Goal: Task Accomplishment & Management: Manage account settings

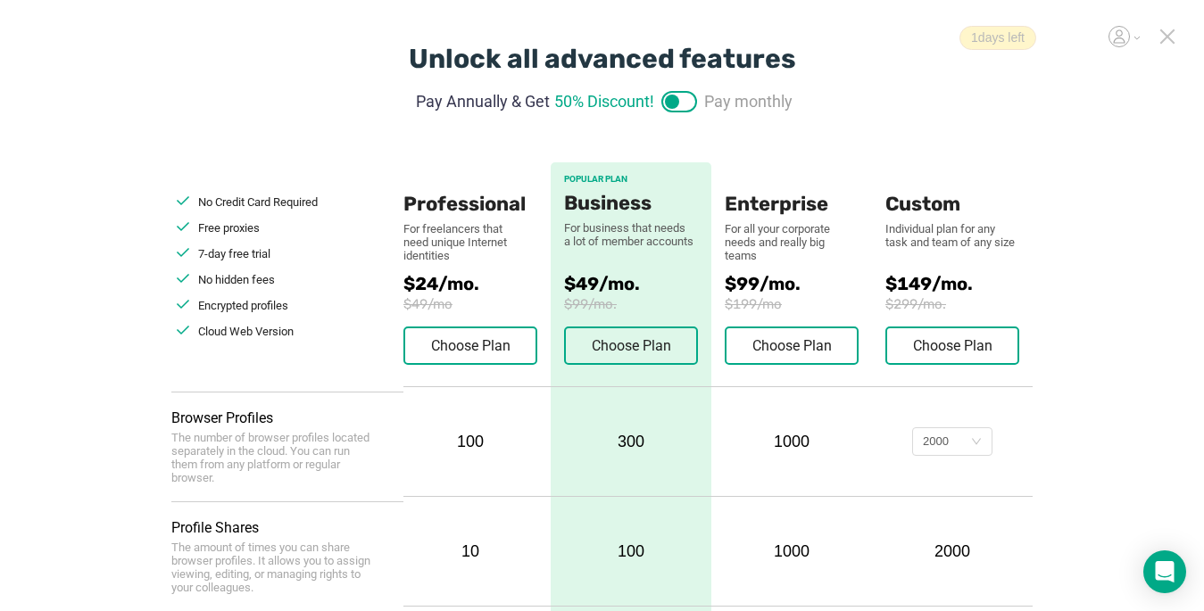
click at [1167, 36] on icon at bounding box center [1167, 36] width 12 height 12
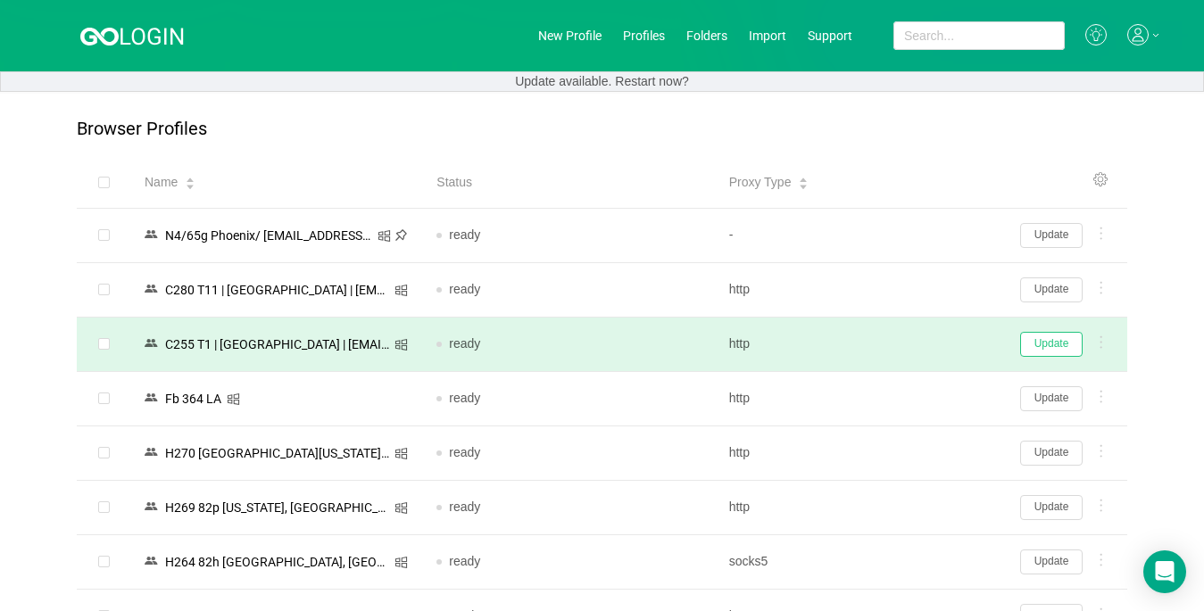
click at [1048, 342] on button "Update" at bounding box center [1051, 344] width 62 height 25
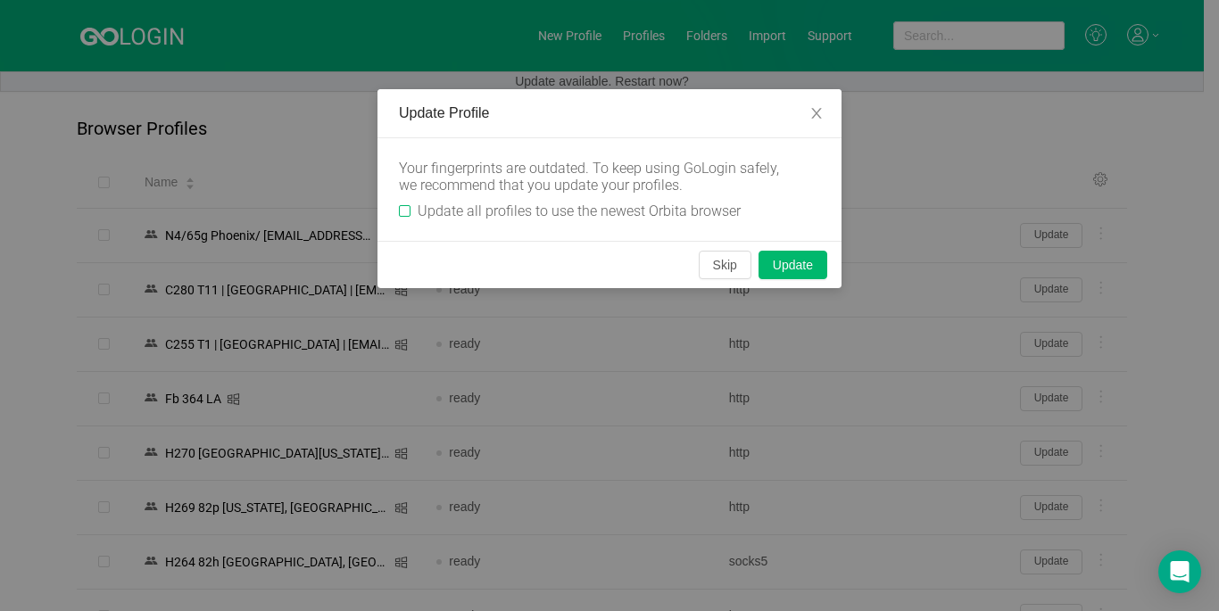
click at [401, 211] on input "Update all profiles to use the newest Orbita browser" at bounding box center [405, 211] width 12 height 12
checkbox input "true"
click at [712, 266] on button "Skip" at bounding box center [725, 265] width 53 height 29
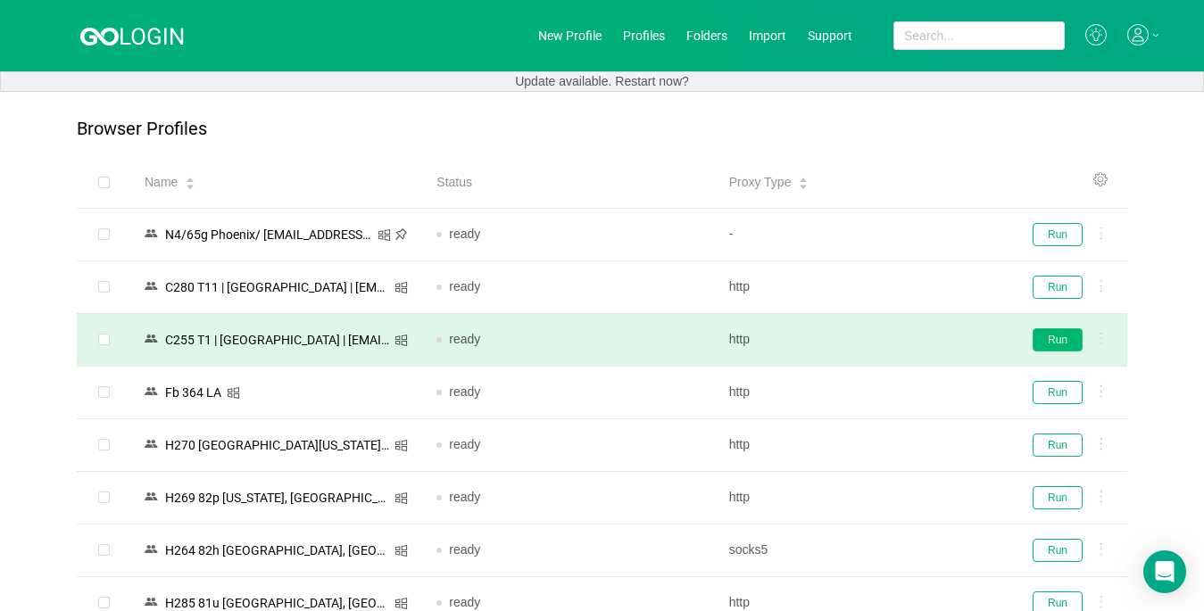
click at [1055, 340] on button "Run" at bounding box center [1057, 339] width 50 height 23
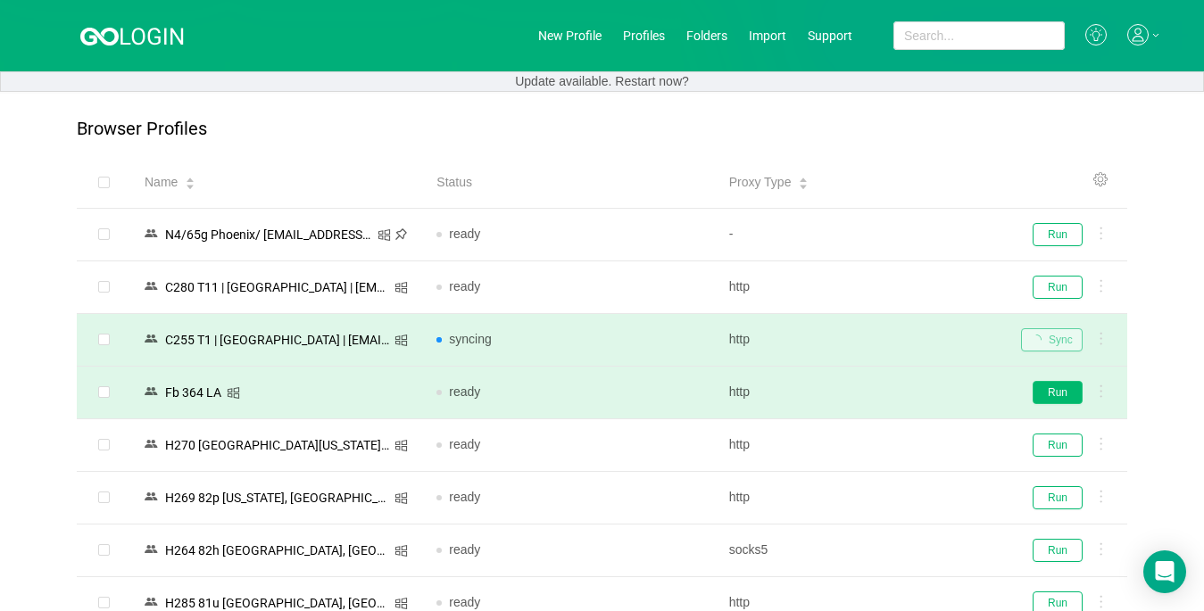
click at [1055, 394] on button "Run" at bounding box center [1057, 392] width 50 height 23
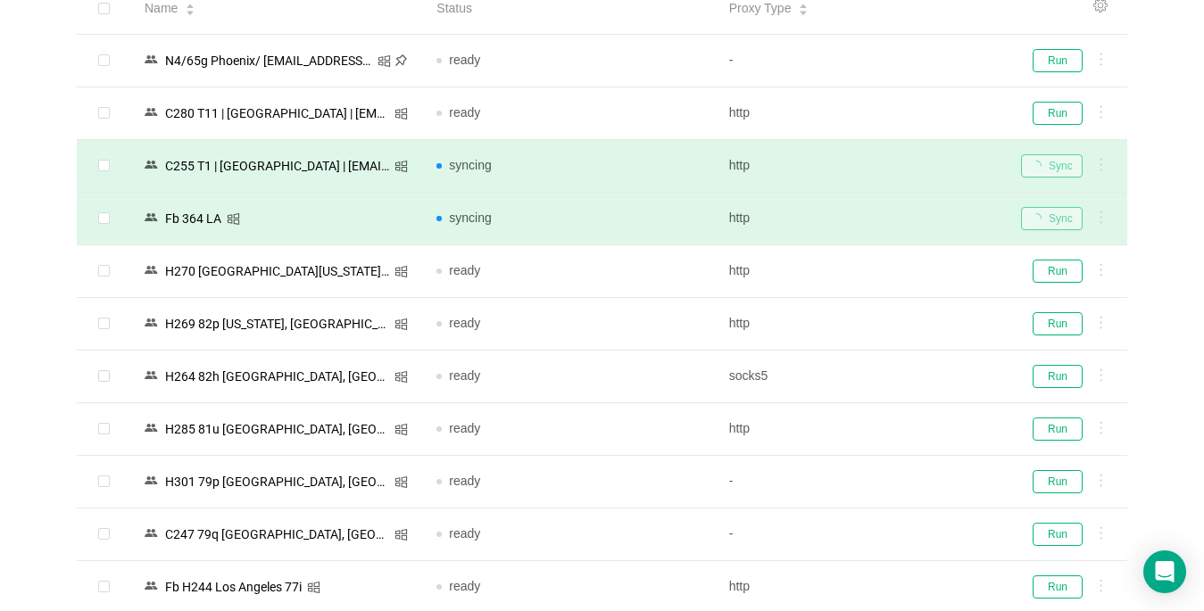
scroll to position [178, 0]
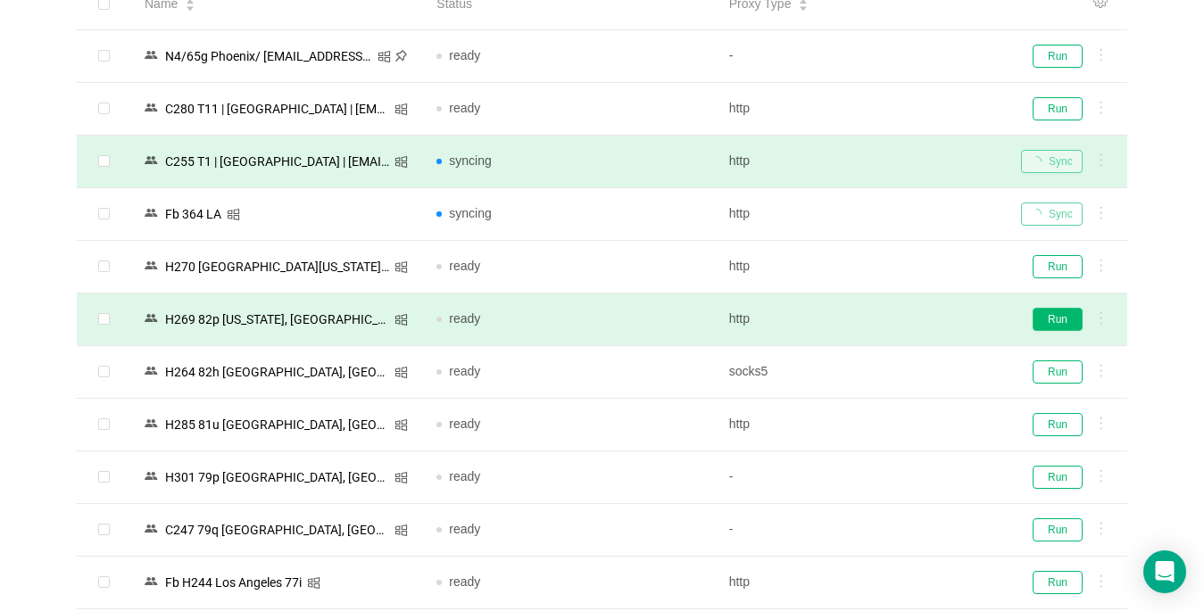
click at [1054, 320] on button "Run" at bounding box center [1057, 319] width 50 height 23
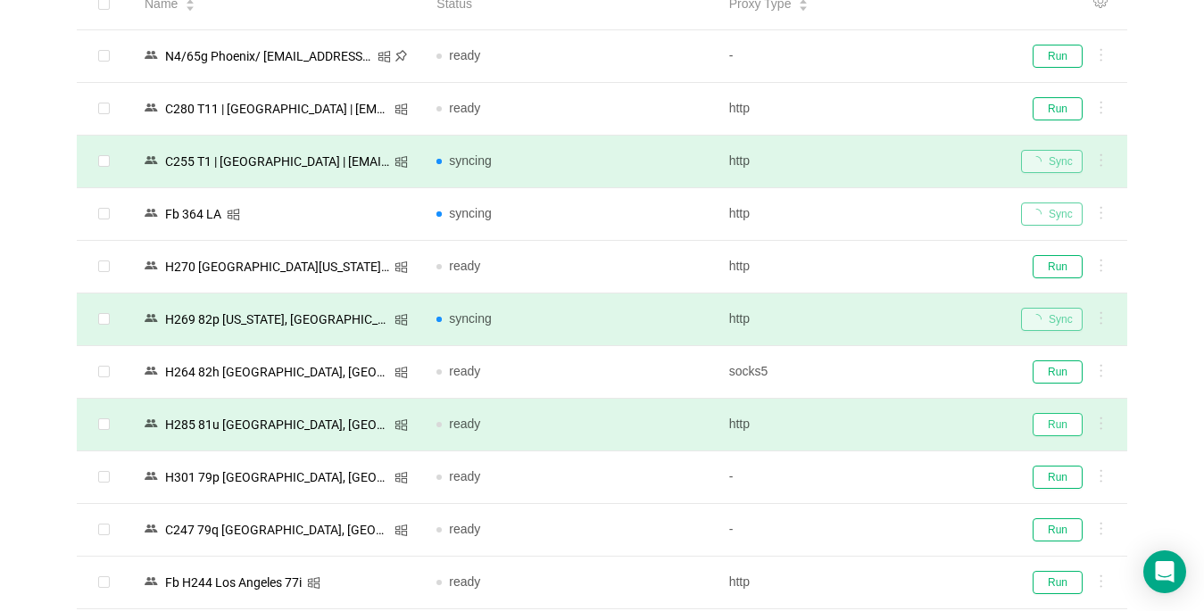
click at [1054, 424] on button "Run" at bounding box center [1057, 424] width 50 height 23
click at [1064, 476] on button "Run" at bounding box center [1057, 477] width 50 height 23
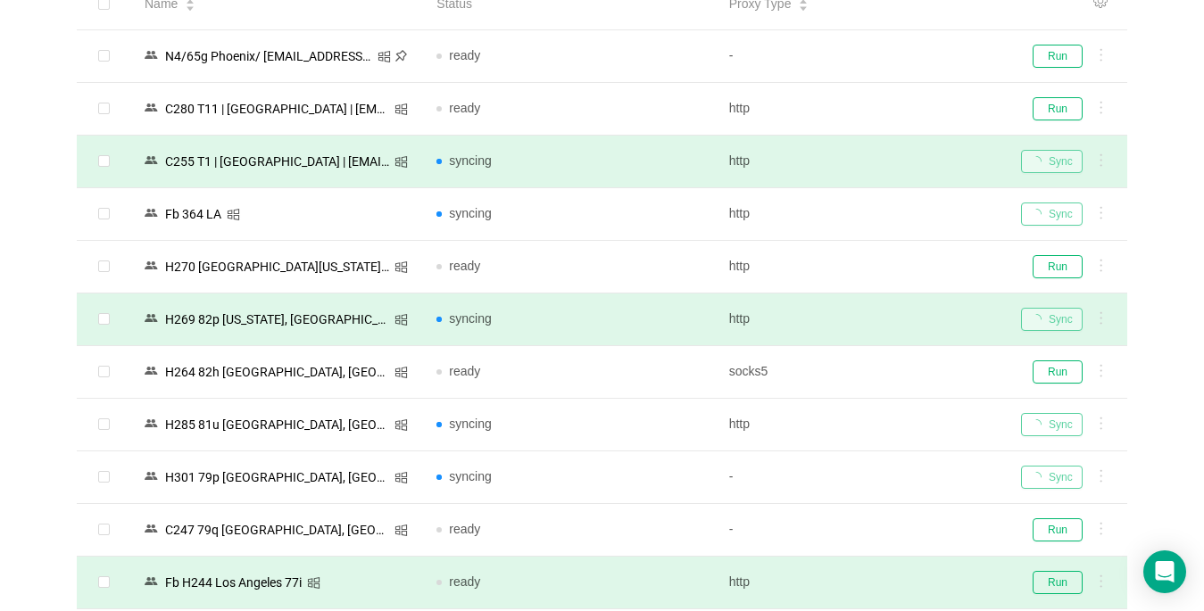
scroll to position [446, 0]
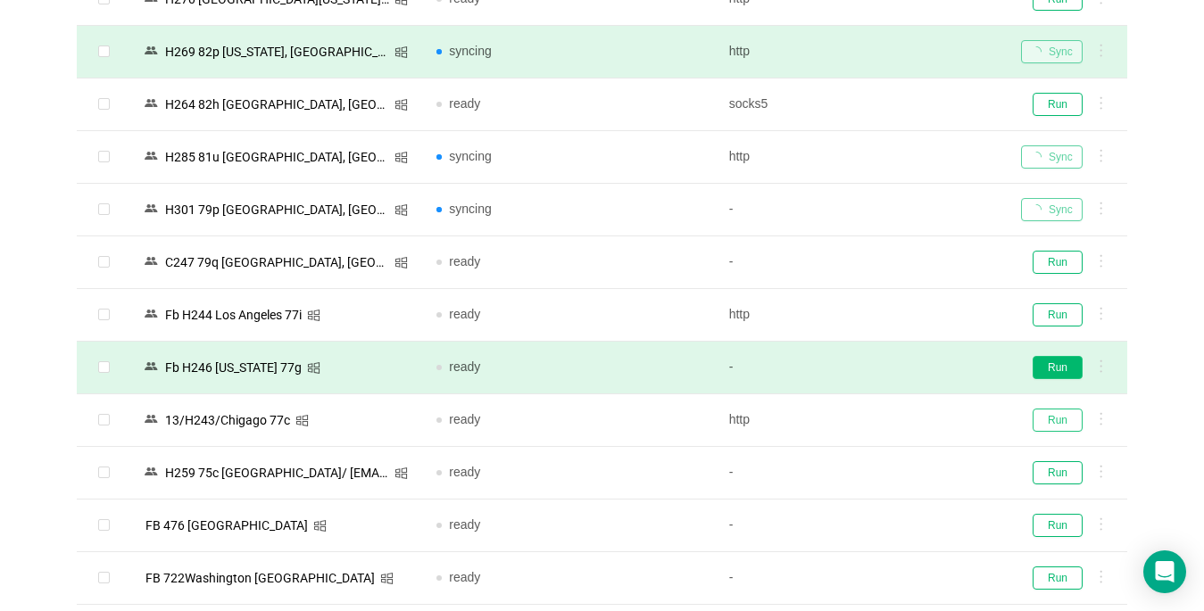
click at [1052, 417] on button "Run" at bounding box center [1057, 420] width 50 height 23
click at [1051, 364] on button "Run" at bounding box center [1057, 367] width 50 height 23
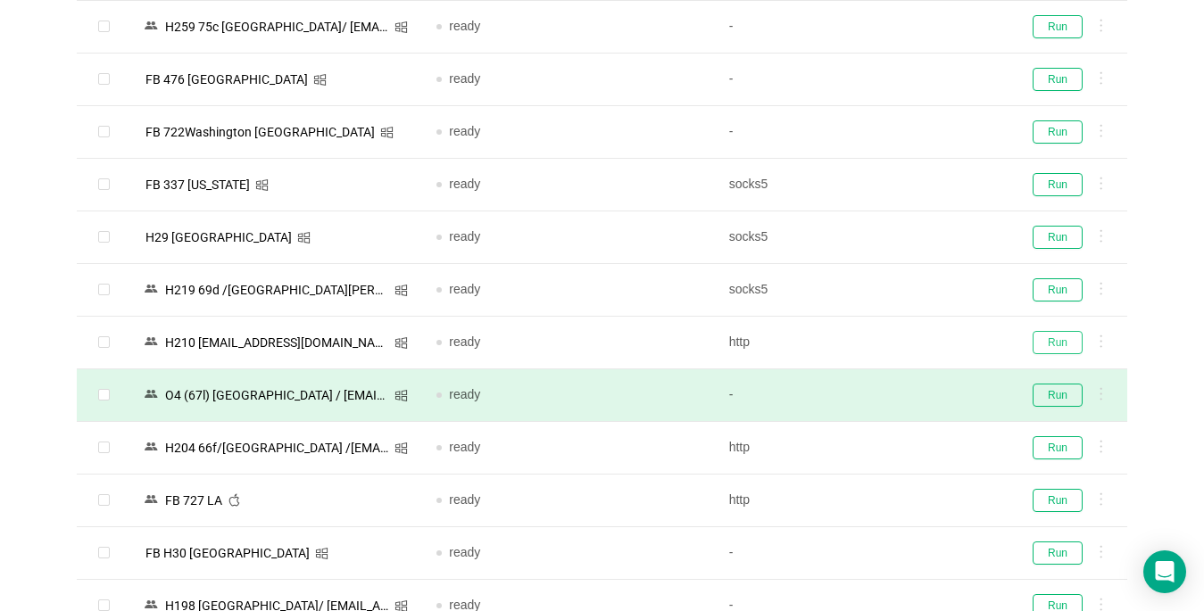
click at [1058, 338] on button "Run" at bounding box center [1057, 342] width 50 height 23
click at [1054, 287] on button "Run" at bounding box center [1057, 289] width 50 height 23
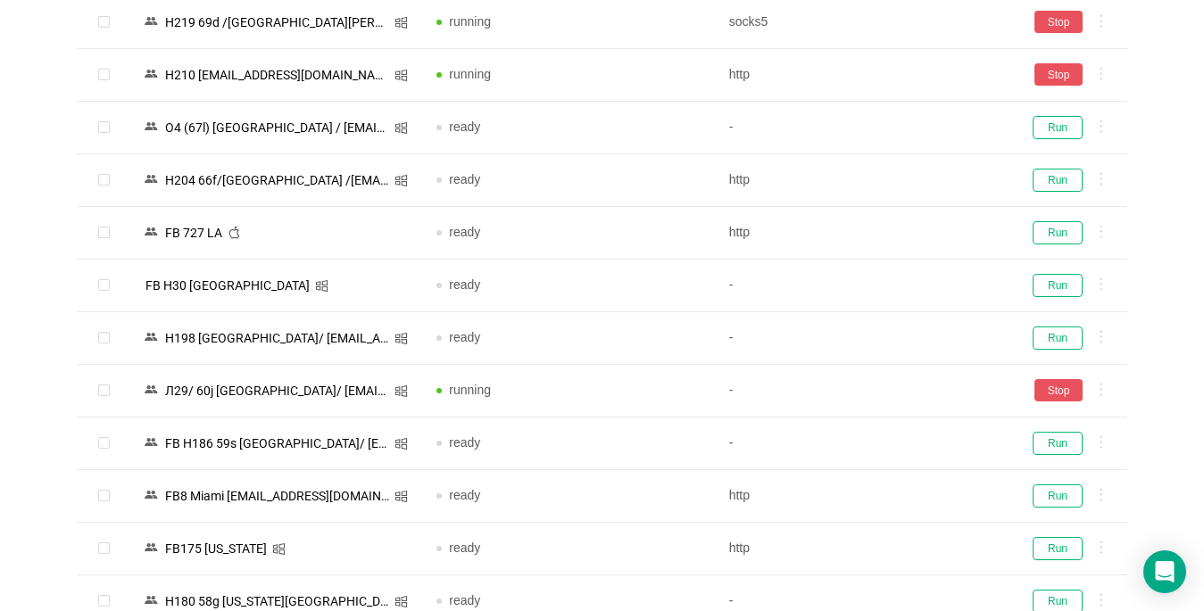
scroll to position [1428, 0]
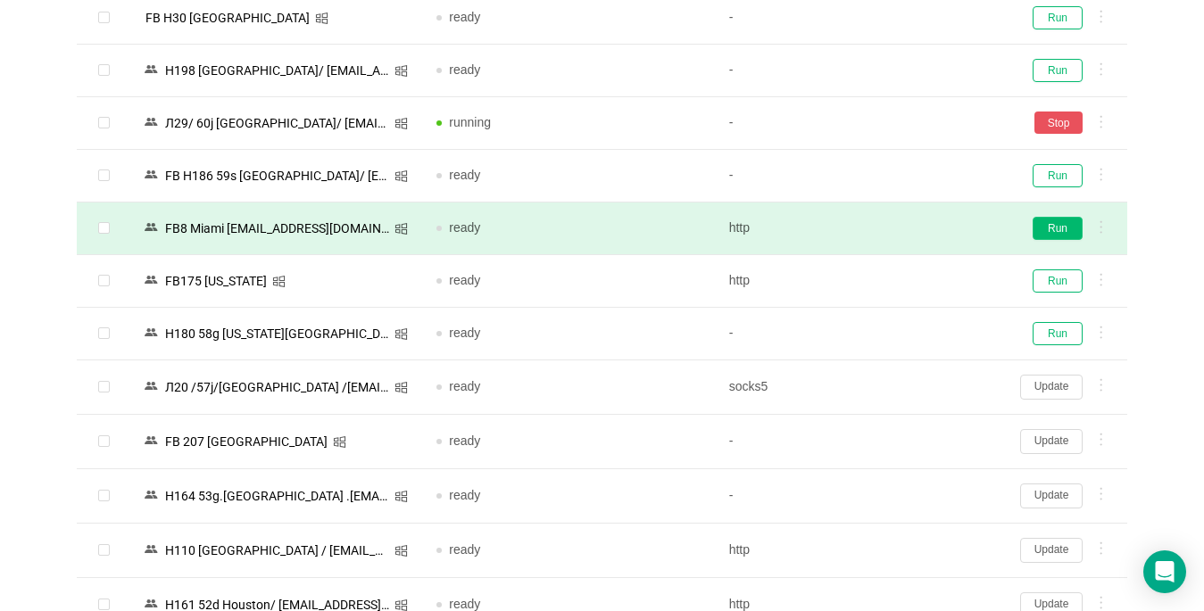
click at [1052, 231] on button "Run" at bounding box center [1057, 228] width 50 height 23
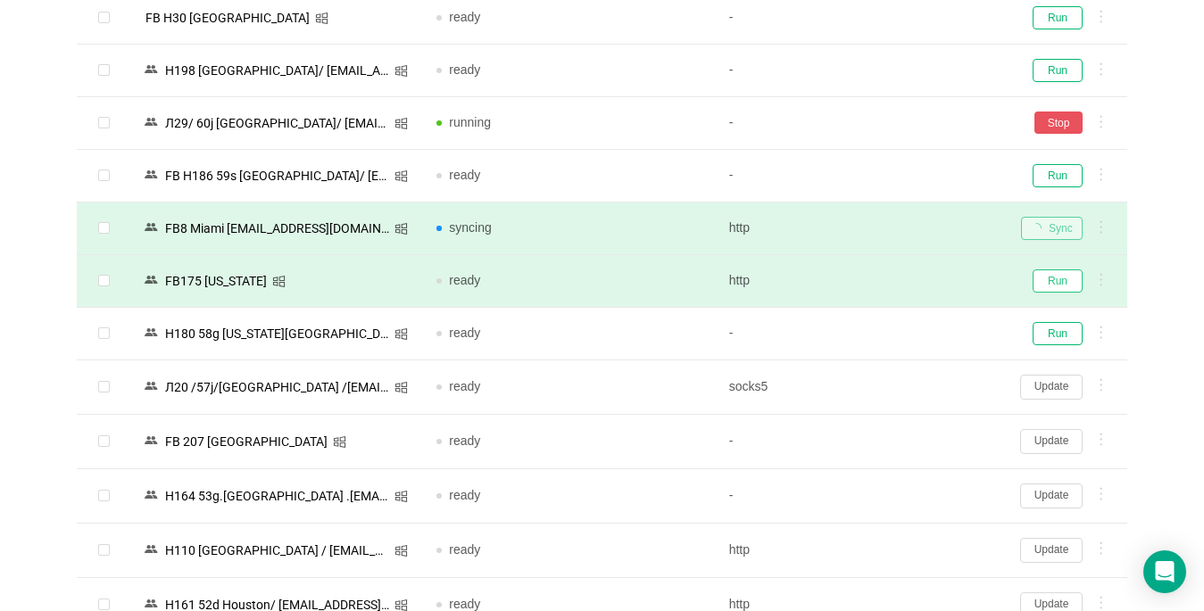
click at [1064, 281] on button "Run" at bounding box center [1057, 280] width 50 height 23
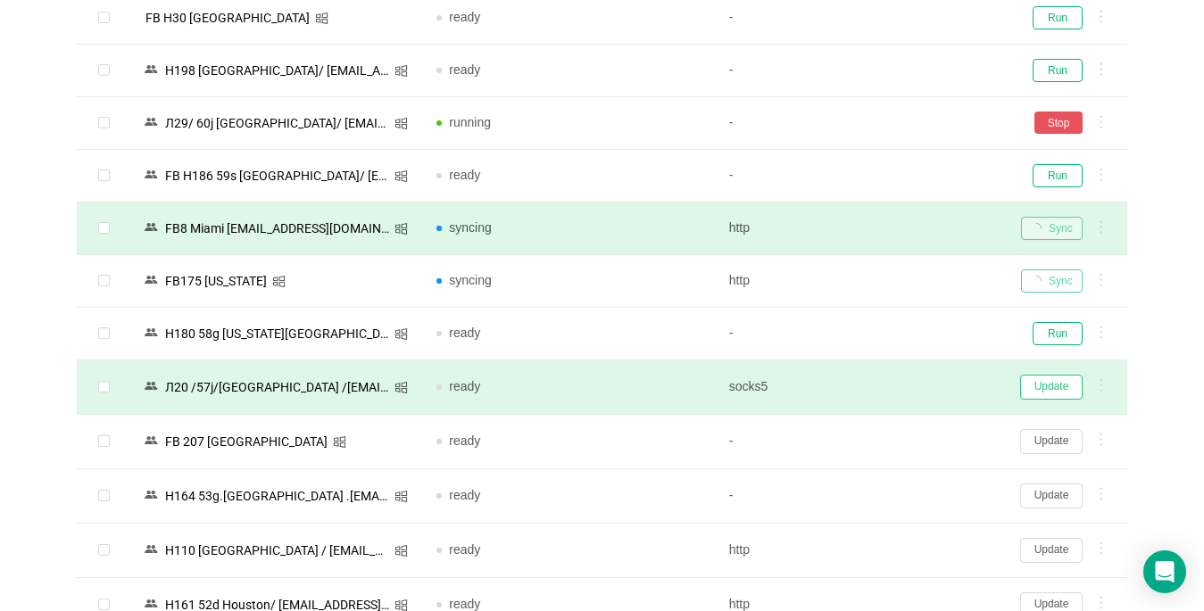
click at [1043, 390] on button "Update" at bounding box center [1051, 387] width 62 height 25
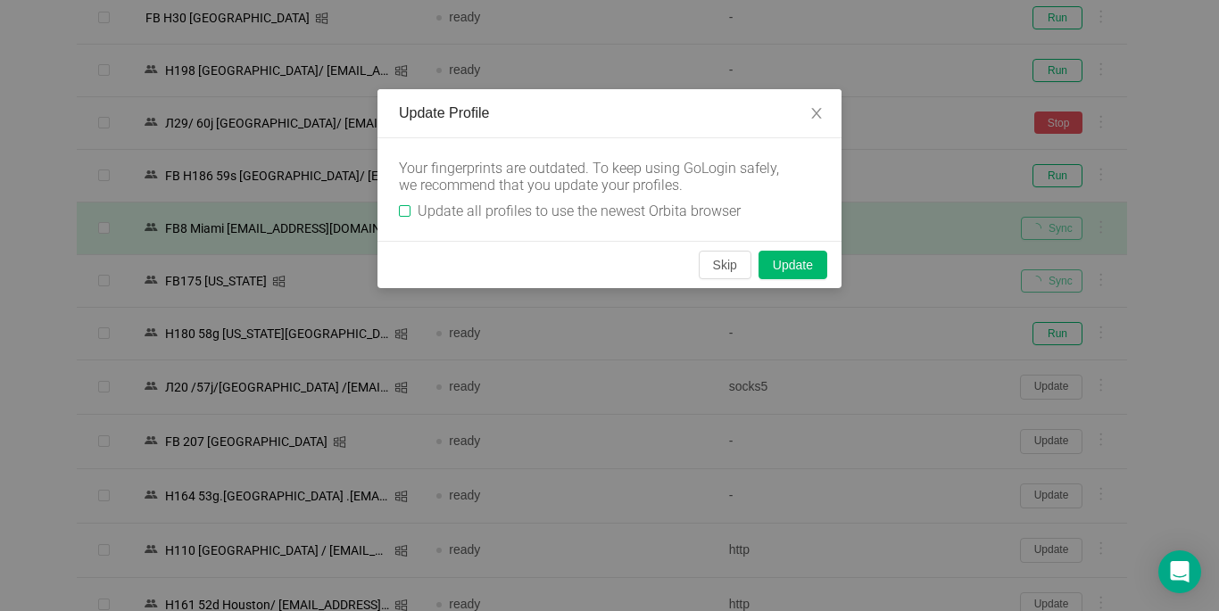
drag, startPoint x: 408, startPoint y: 209, endPoint x: 574, endPoint y: 213, distance: 166.0
click at [410, 208] on input "Update all profiles to use the newest Orbita browser" at bounding box center [405, 211] width 12 height 12
checkbox input "true"
click at [727, 262] on button "Skip" at bounding box center [725, 265] width 53 height 29
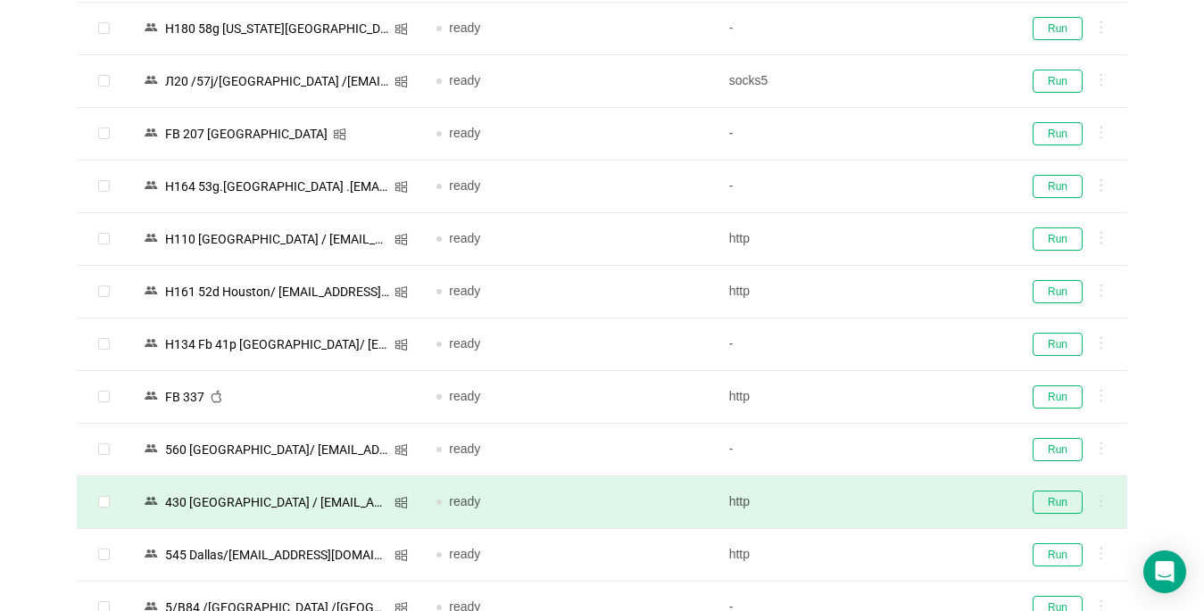
scroll to position [1784, 0]
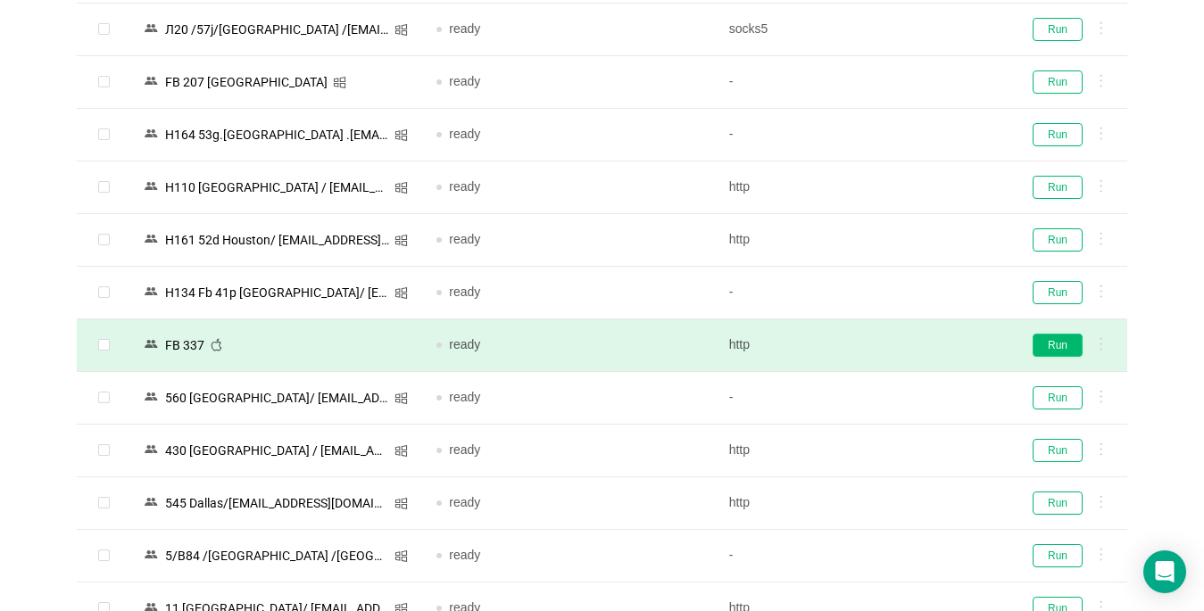
click at [1050, 347] on button "Run" at bounding box center [1057, 345] width 50 height 23
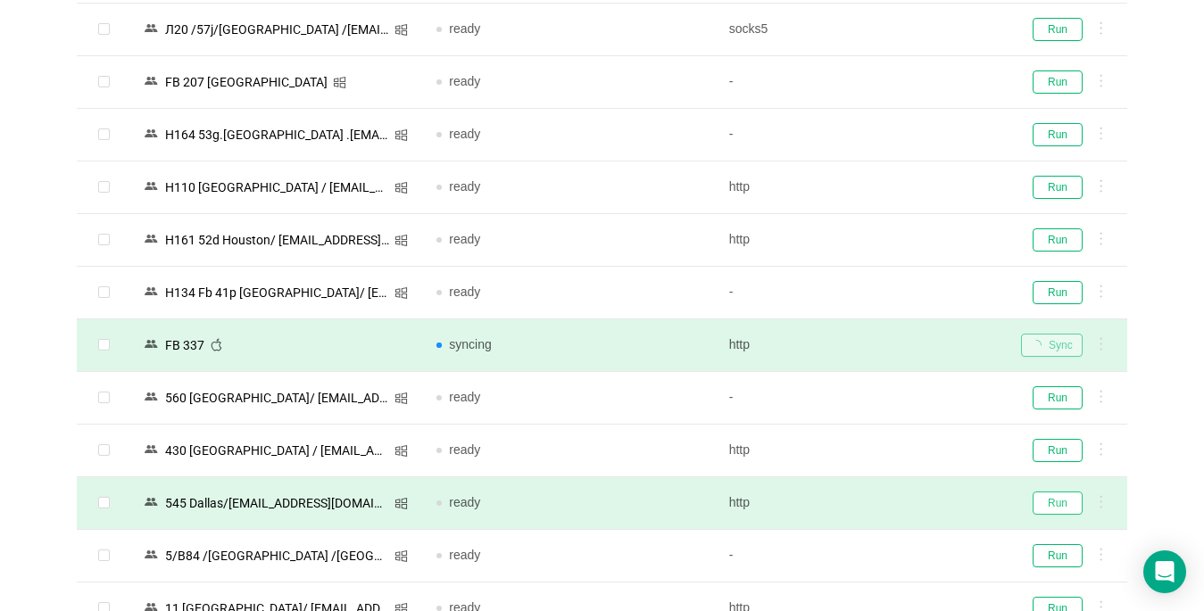
click at [1047, 500] on button "Run" at bounding box center [1057, 503] width 50 height 23
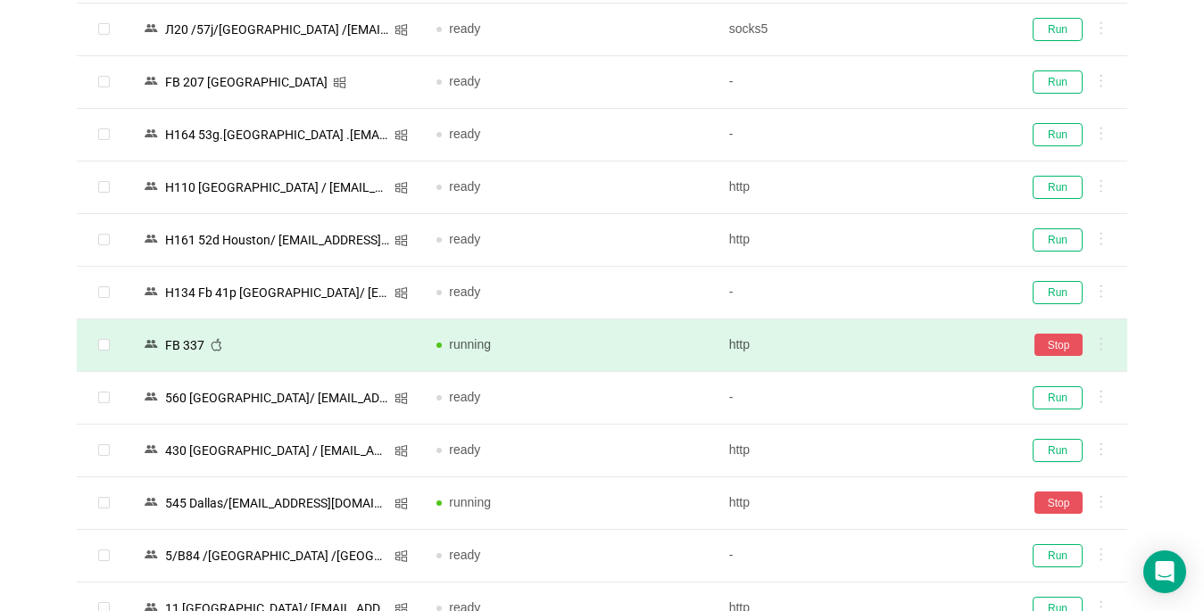
scroll to position [2141, 0]
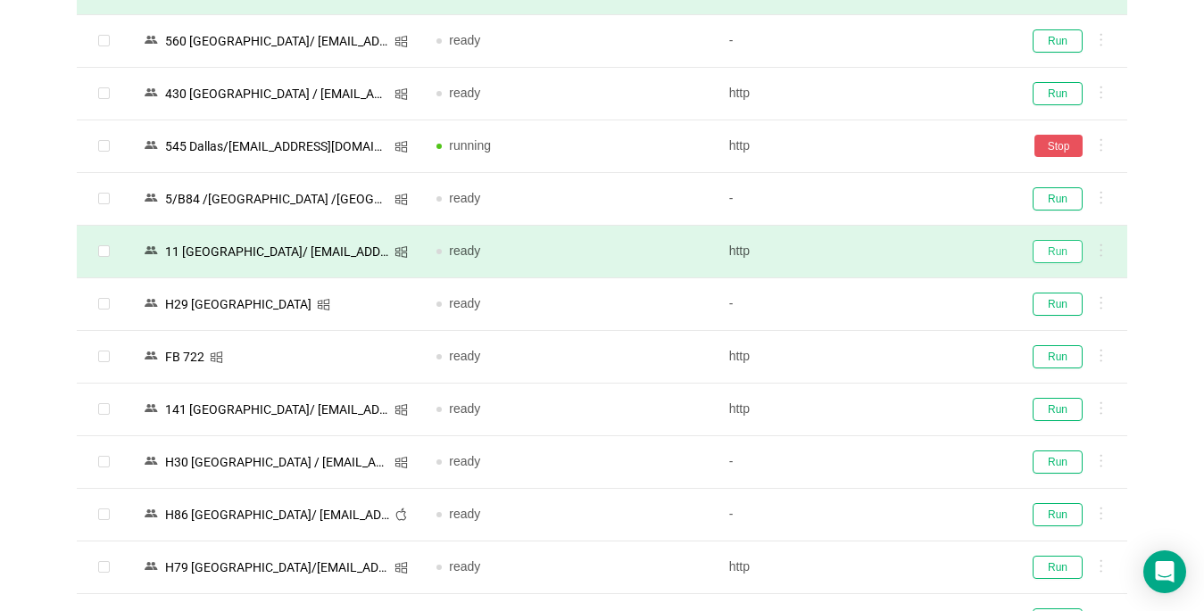
click at [1055, 251] on button "Run" at bounding box center [1057, 251] width 50 height 23
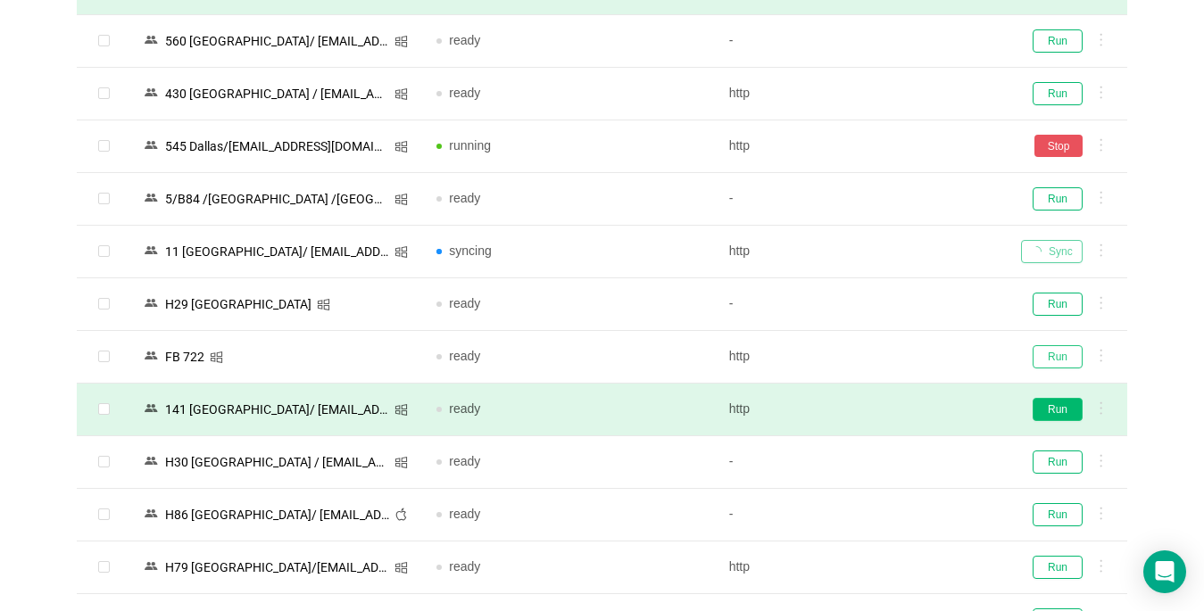
click at [1060, 359] on button "Run" at bounding box center [1057, 356] width 50 height 23
click at [1061, 412] on button "Run" at bounding box center [1057, 409] width 50 height 23
click at [1050, 509] on button "Run" at bounding box center [1057, 514] width 50 height 23
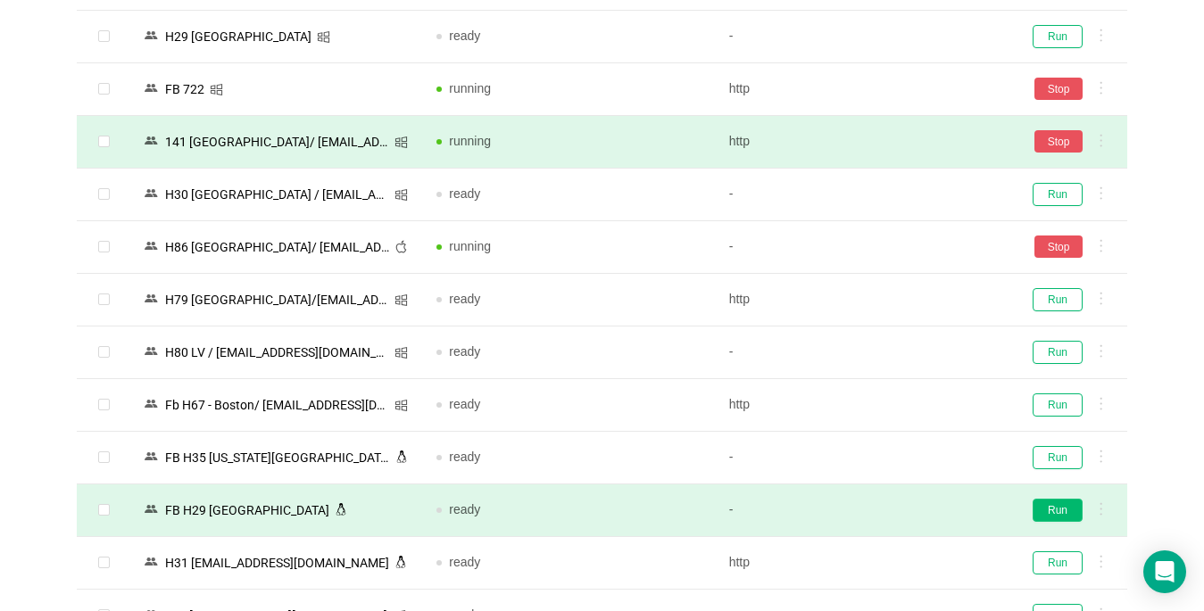
click at [1046, 509] on button "Run" at bounding box center [1057, 510] width 50 height 23
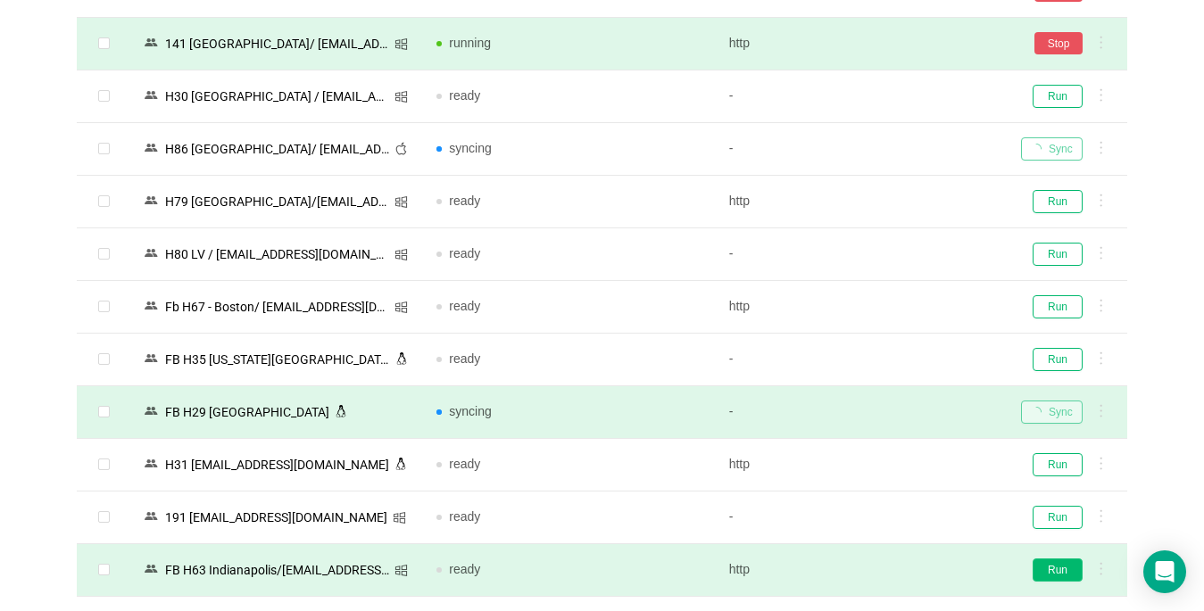
scroll to position [2766, 0]
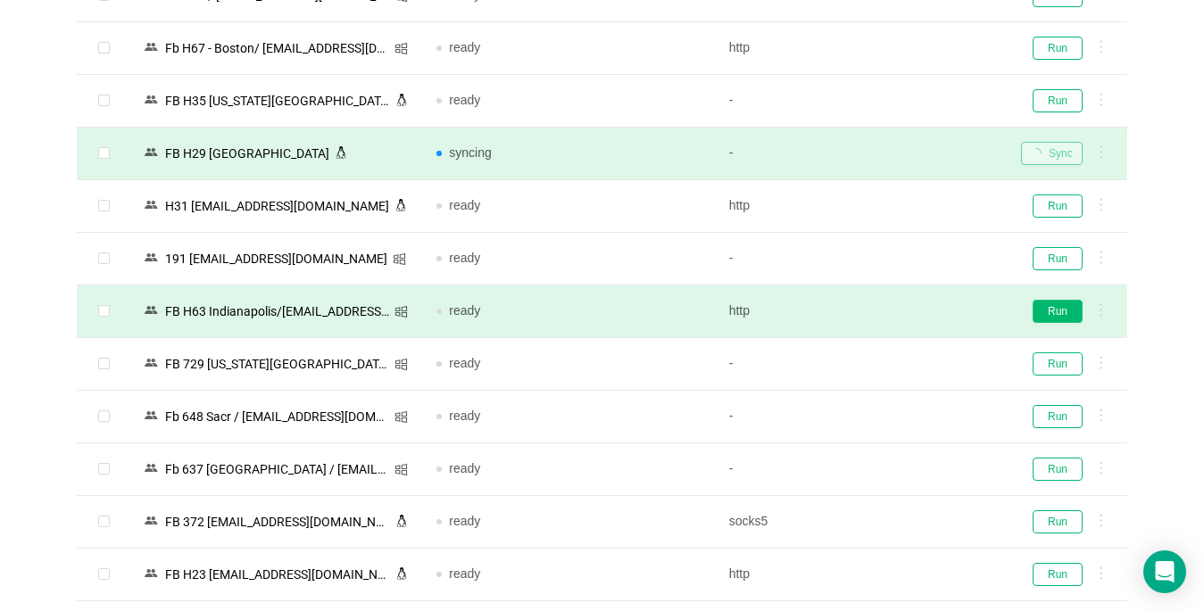
click at [1053, 311] on button "Run" at bounding box center [1057, 311] width 50 height 23
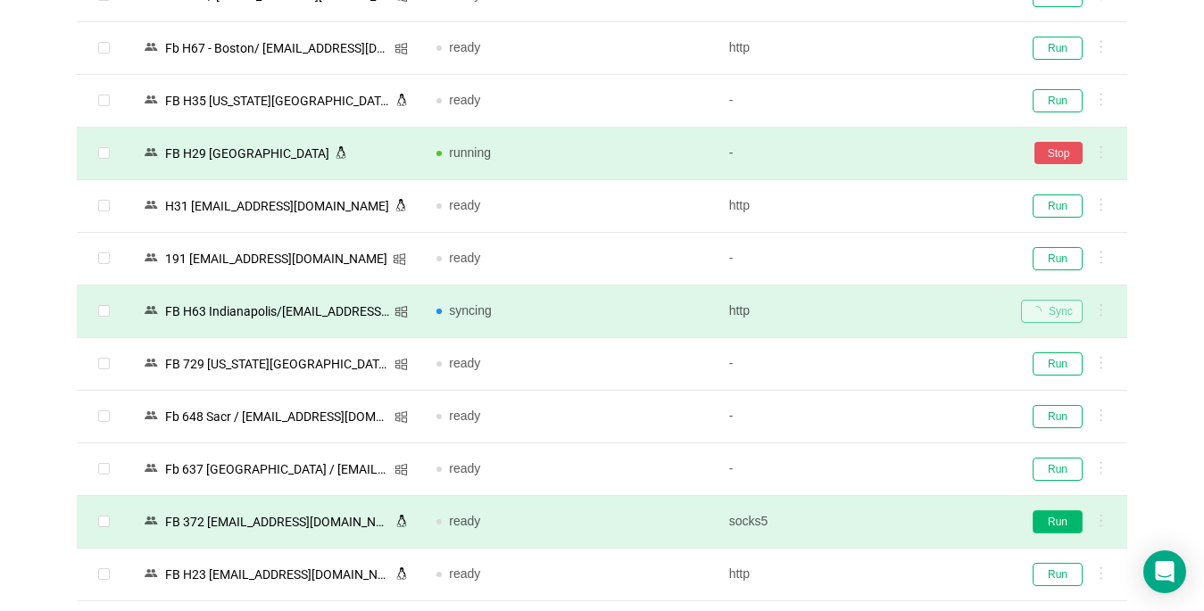
click at [1055, 522] on button "Run" at bounding box center [1057, 521] width 50 height 23
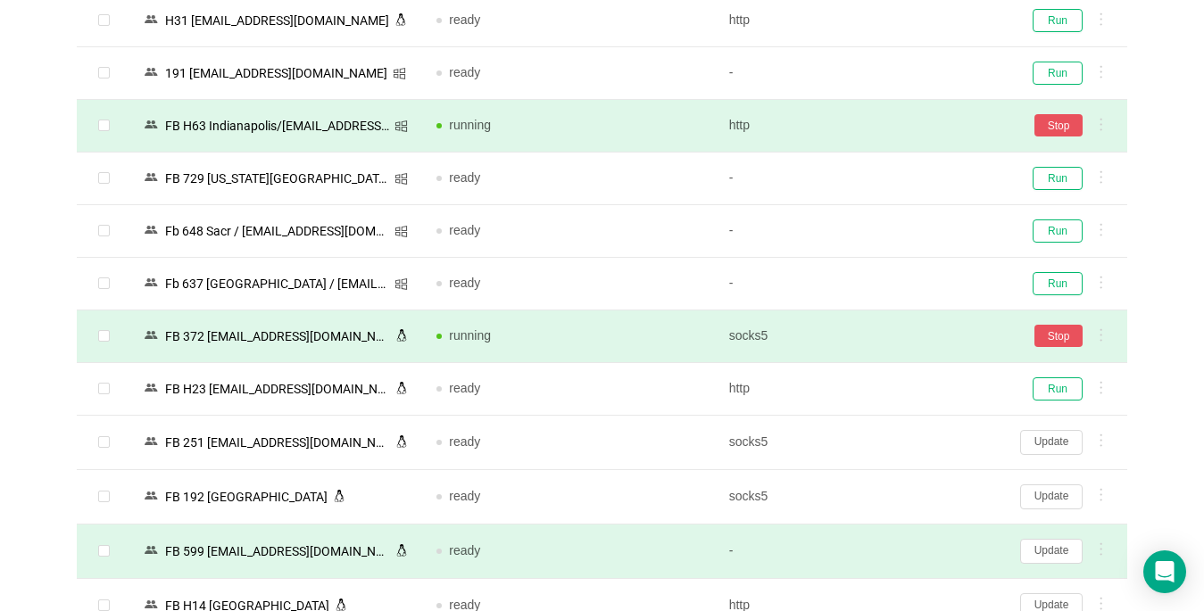
scroll to position [3034, 0]
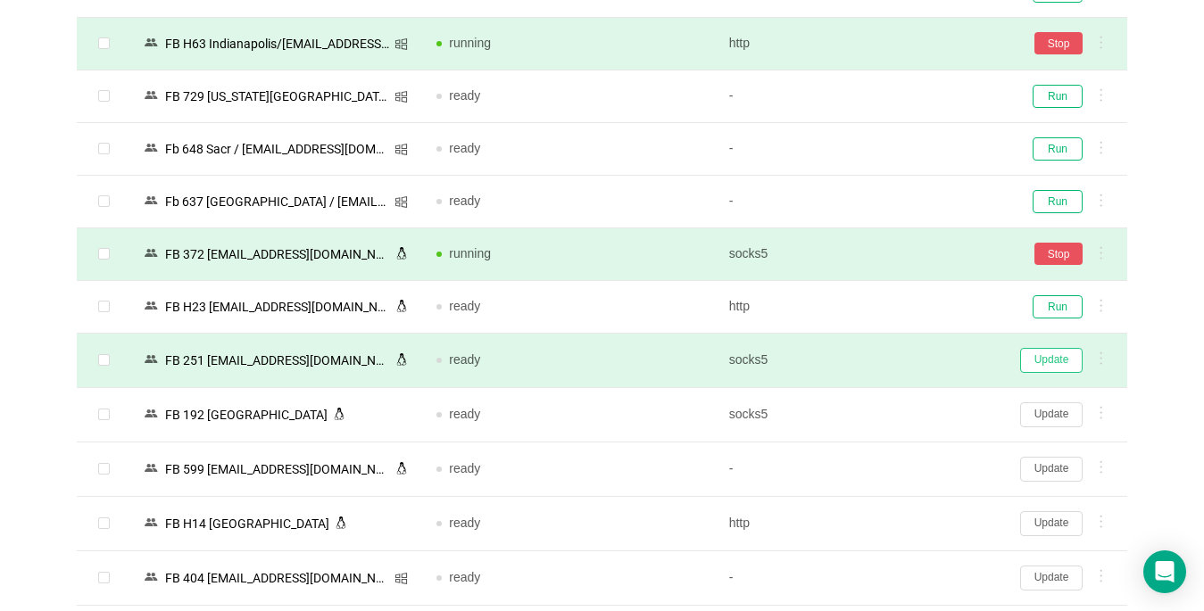
click at [1053, 363] on button "Update" at bounding box center [1051, 360] width 62 height 25
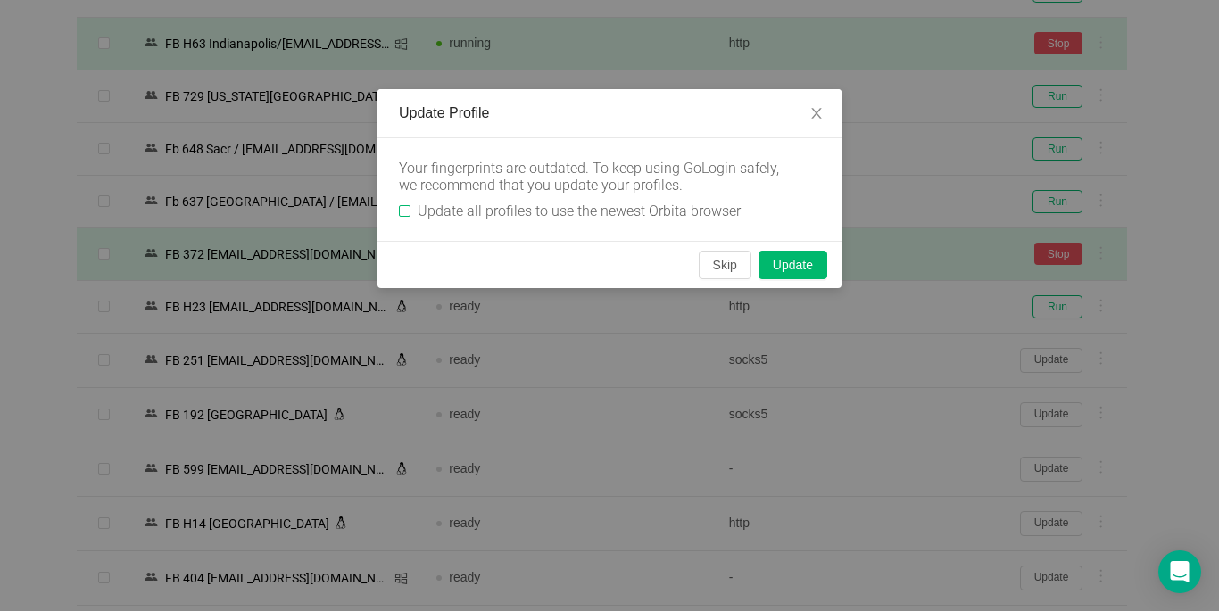
drag, startPoint x: 404, startPoint y: 209, endPoint x: 424, endPoint y: 215, distance: 20.6
click at [406, 210] on input "Update all profiles to use the newest Orbita browser" at bounding box center [405, 211] width 12 height 12
checkbox input "true"
click at [719, 270] on button "Skip" at bounding box center [725, 265] width 53 height 29
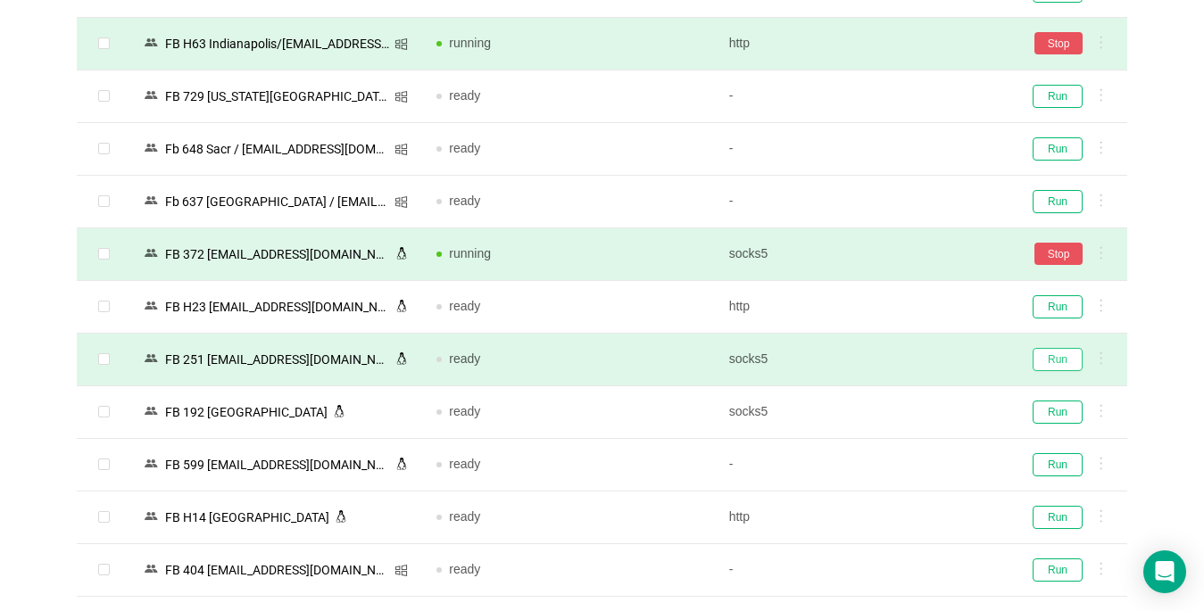
click at [1062, 359] on button "Run" at bounding box center [1057, 359] width 50 height 23
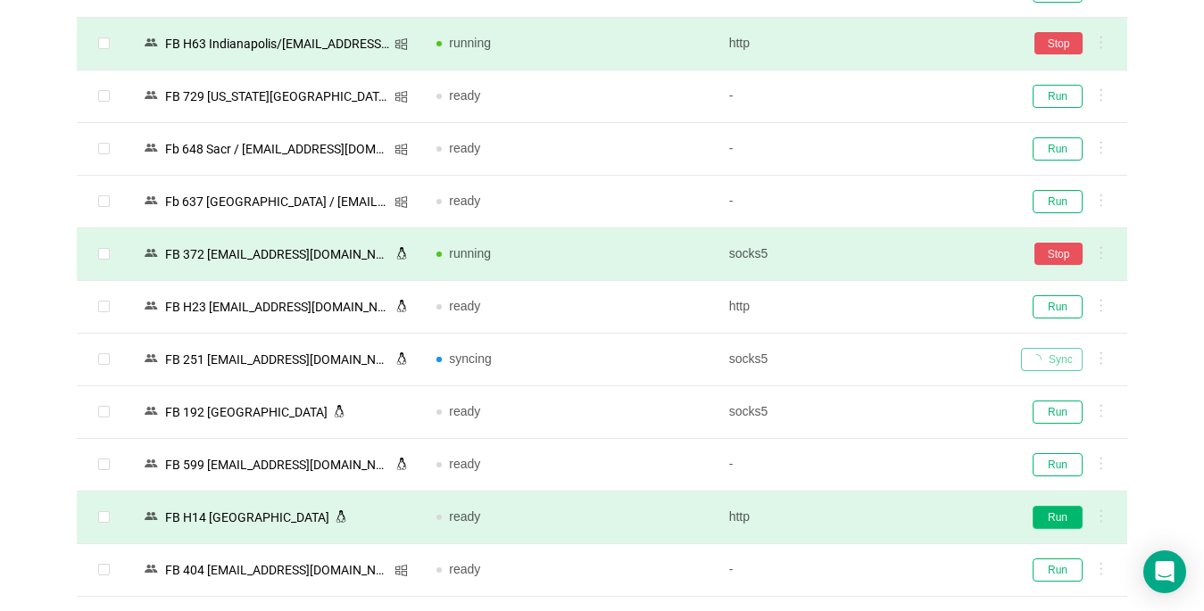
click at [1058, 520] on button "Run" at bounding box center [1057, 517] width 50 height 23
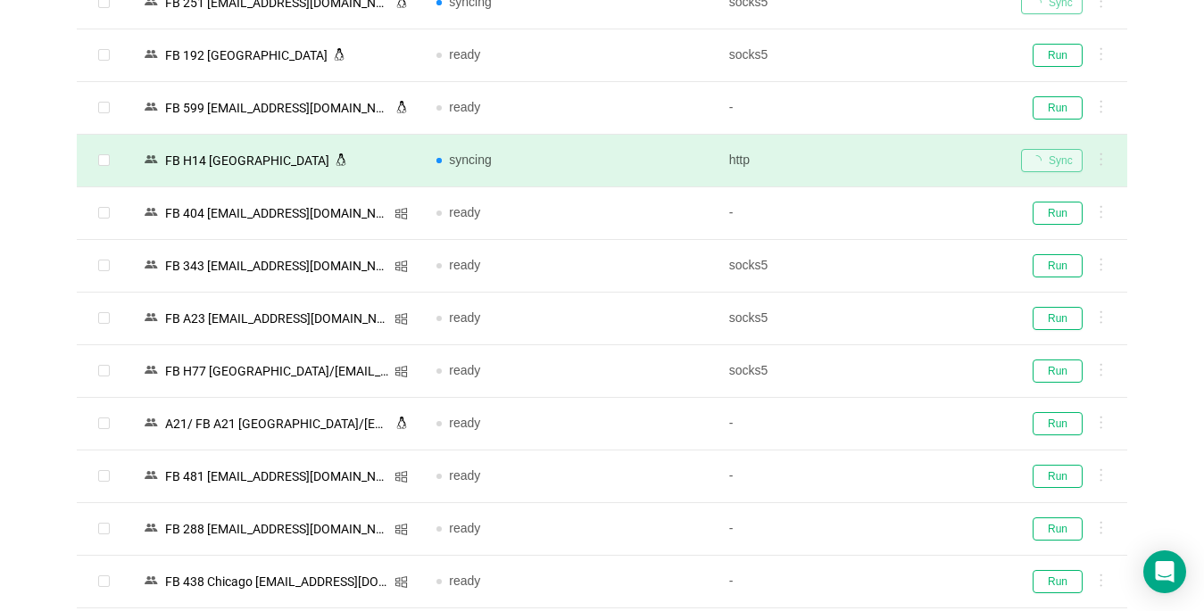
scroll to position [3658, 0]
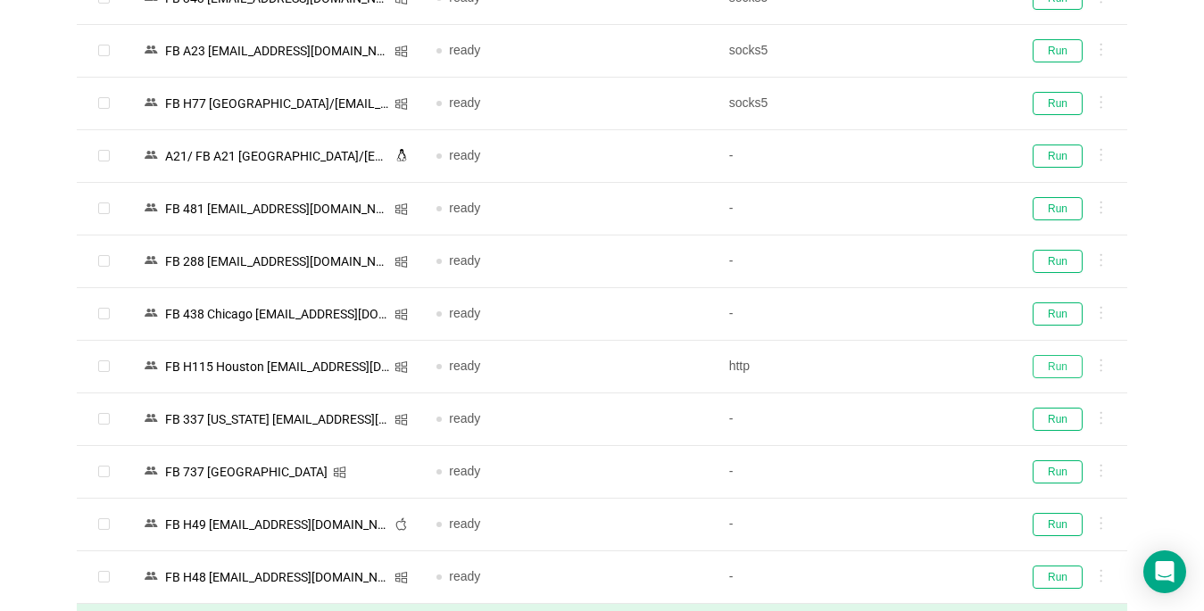
drag, startPoint x: 1055, startPoint y: 367, endPoint x: 935, endPoint y: 608, distance: 268.9
click at [1055, 366] on button "Run" at bounding box center [1057, 366] width 50 height 23
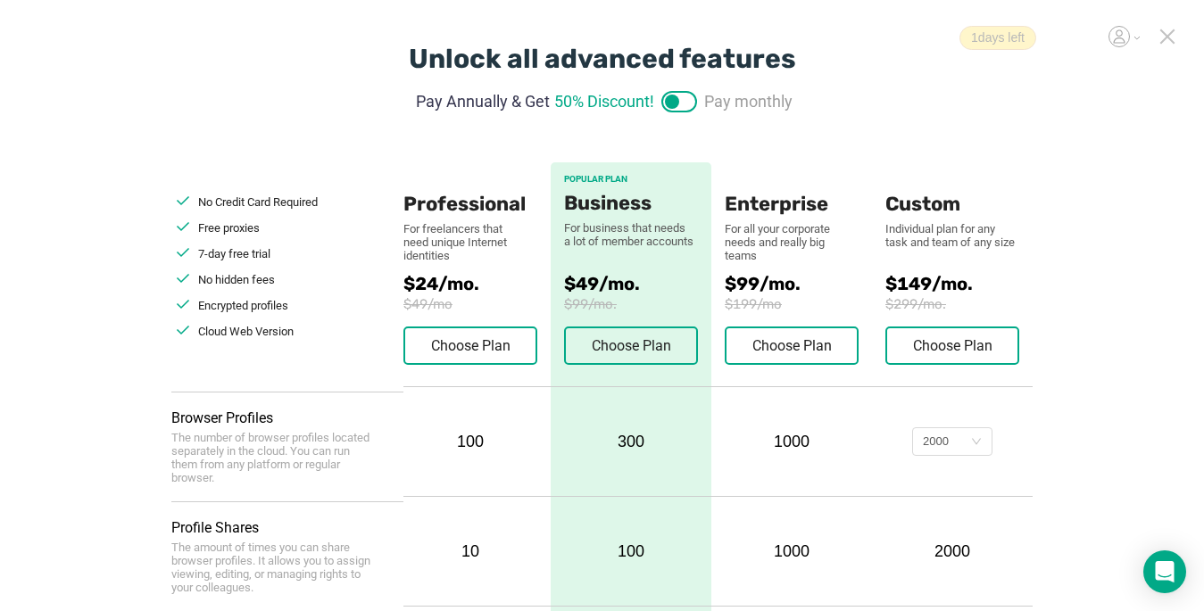
click at [898, 37] on icon at bounding box center [1167, 36] width 12 height 12
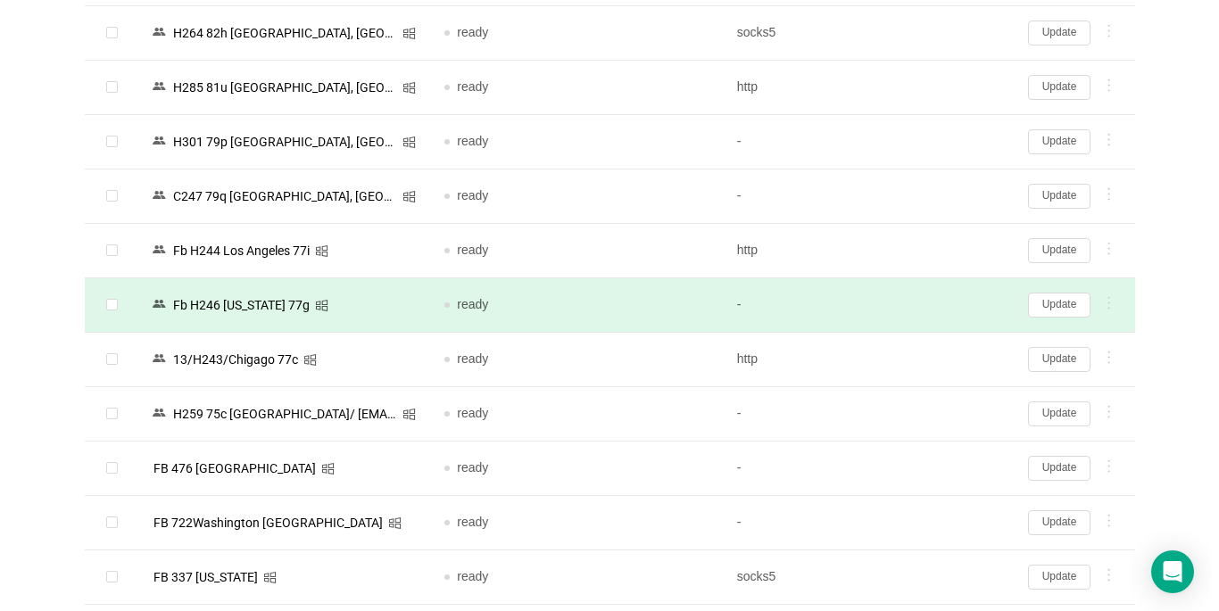
scroll to position [535, 0]
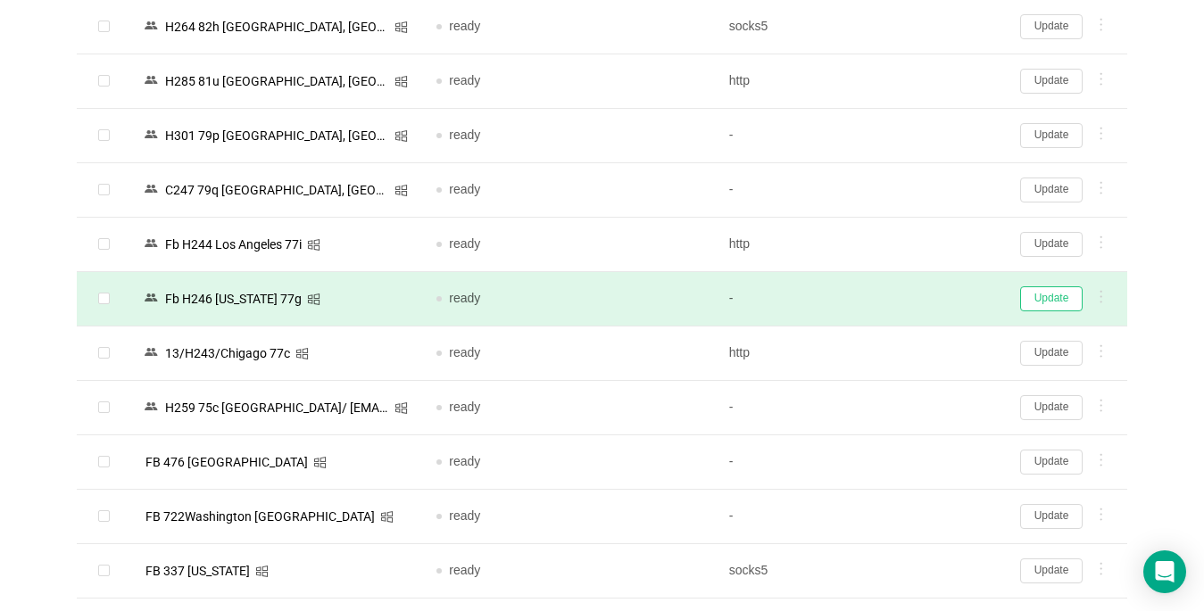
click at [898, 297] on button "Update" at bounding box center [1051, 298] width 62 height 25
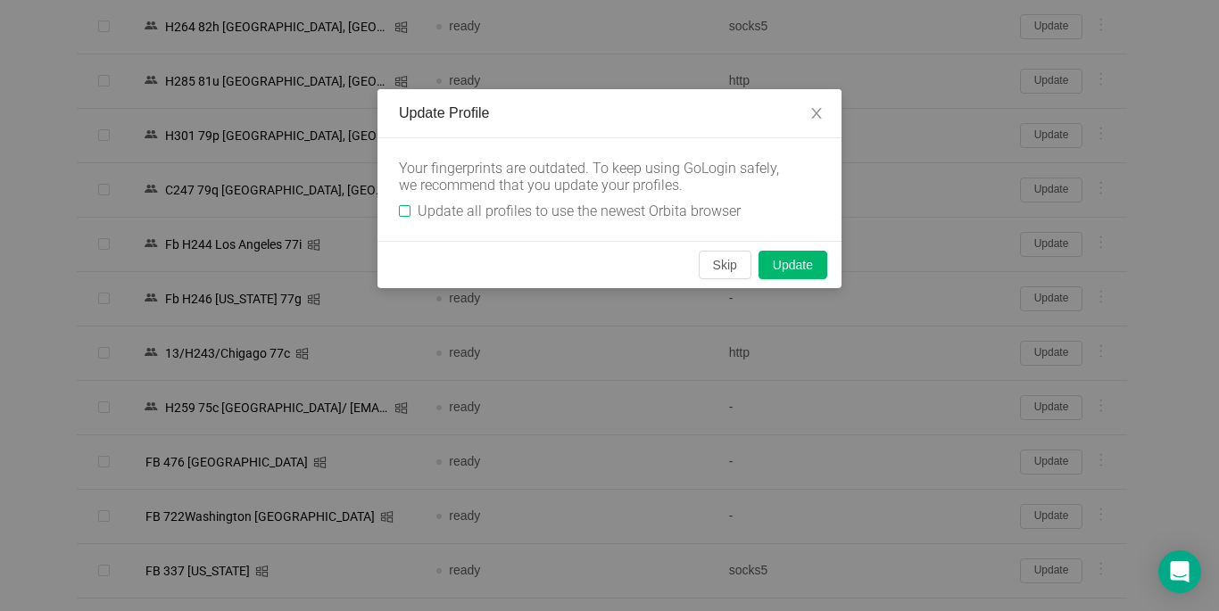
drag, startPoint x: 399, startPoint y: 213, endPoint x: 483, endPoint y: 221, distance: 84.3
click at [399, 212] on input "Update all profiles to use the newest Orbita browser" at bounding box center [405, 211] width 12 height 12
checkbox input "true"
click at [731, 267] on button "Skip" at bounding box center [725, 265] width 53 height 29
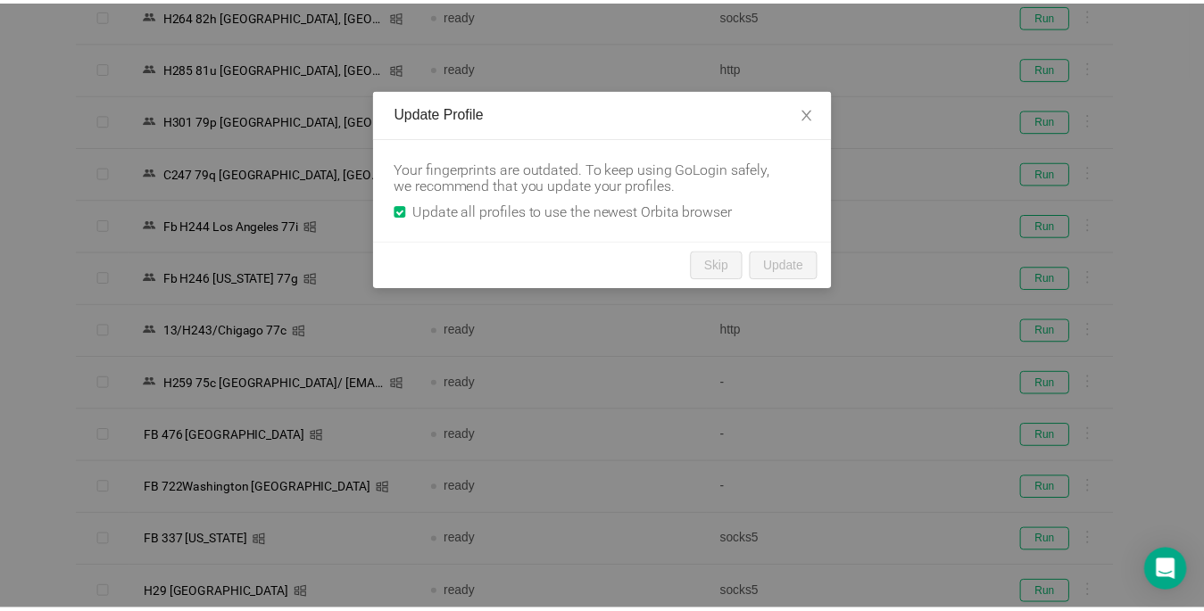
scroll to position [524, 0]
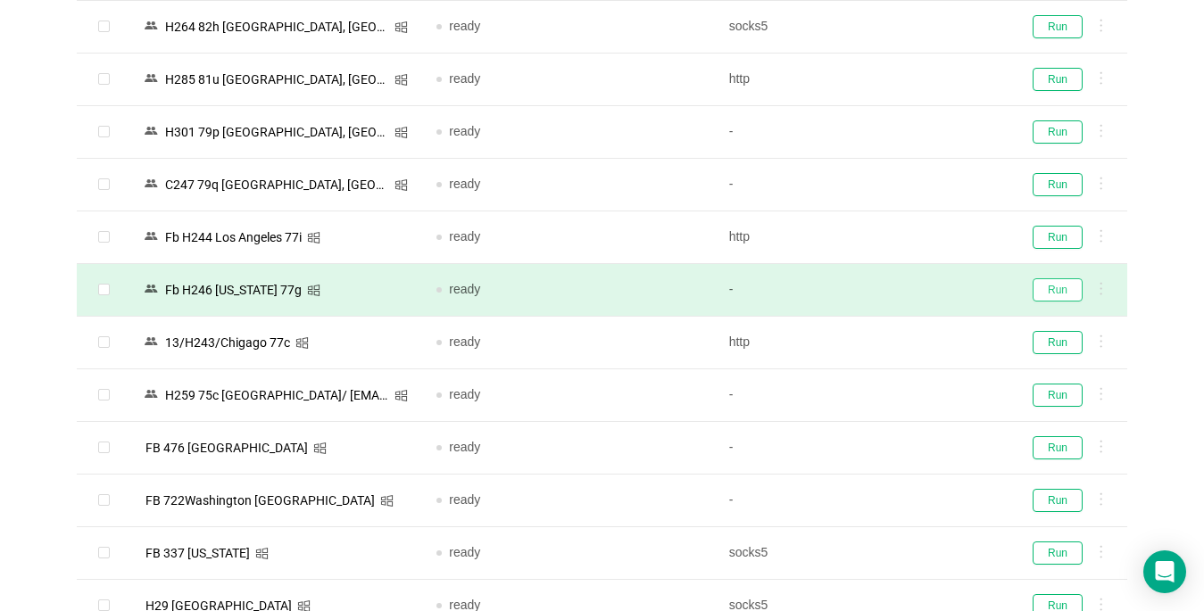
click at [898, 296] on button "Run" at bounding box center [1057, 289] width 50 height 23
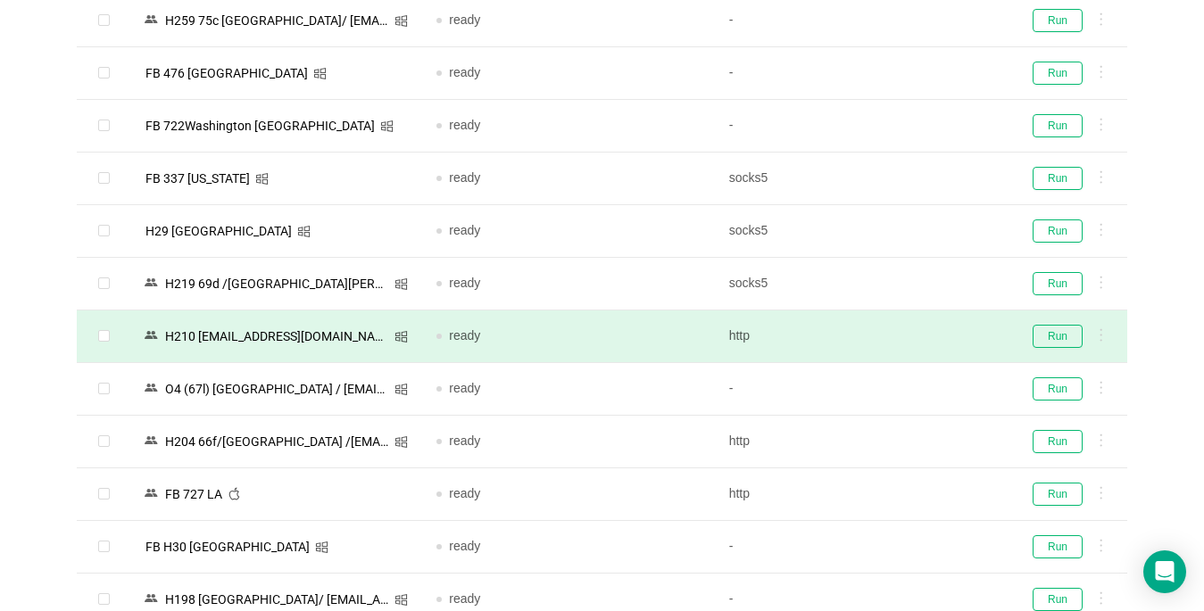
scroll to position [970, 0]
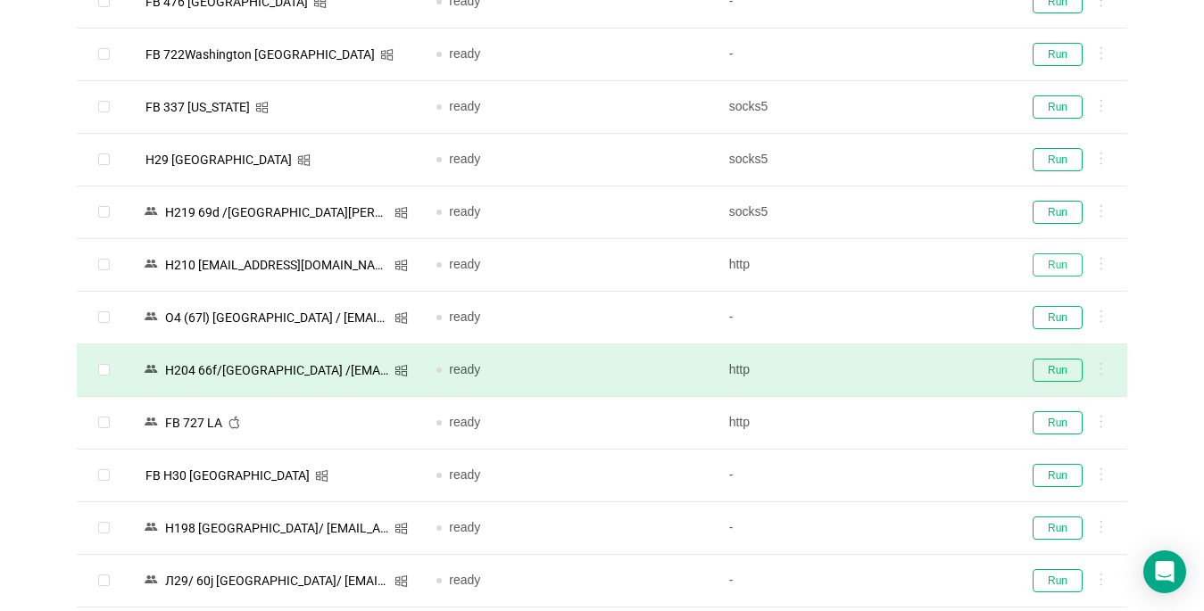
click at [898, 260] on button "Run" at bounding box center [1057, 264] width 50 height 23
click at [898, 213] on button "Run" at bounding box center [1057, 212] width 50 height 23
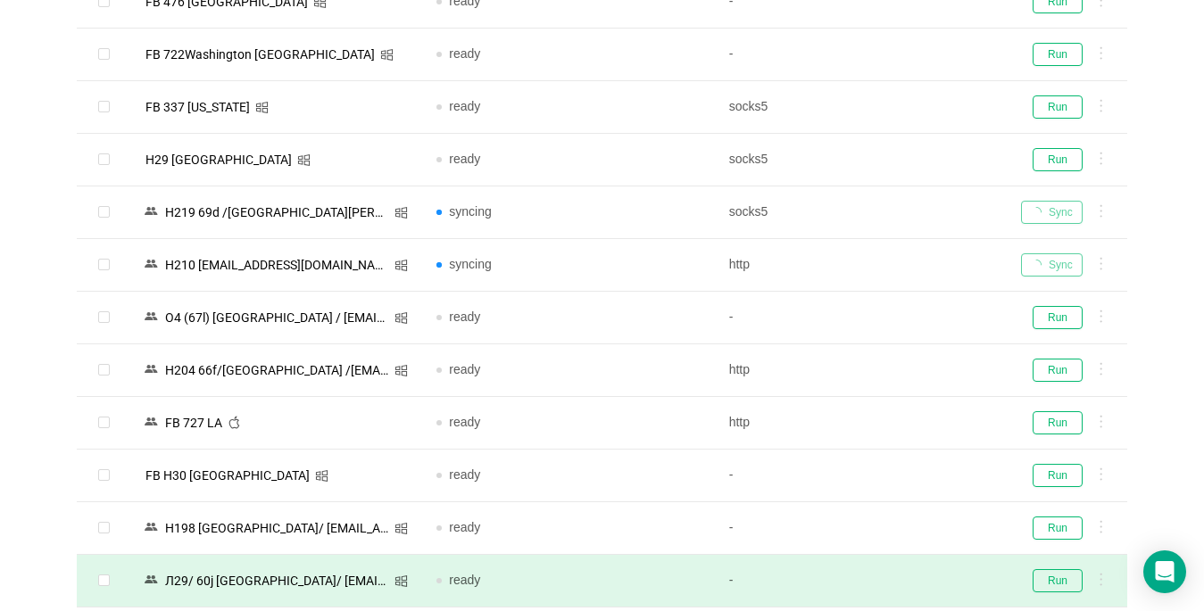
scroll to position [1148, 0]
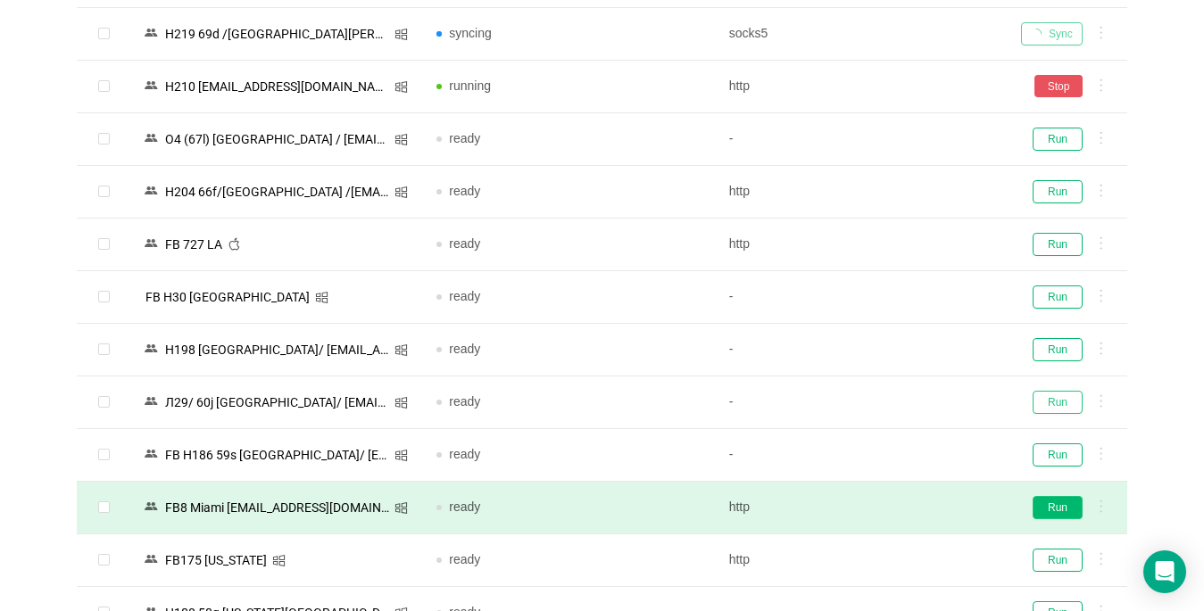
click at [898, 391] on button "Run" at bounding box center [1057, 402] width 50 height 23
click at [898, 496] on button "Run" at bounding box center [1057, 507] width 50 height 23
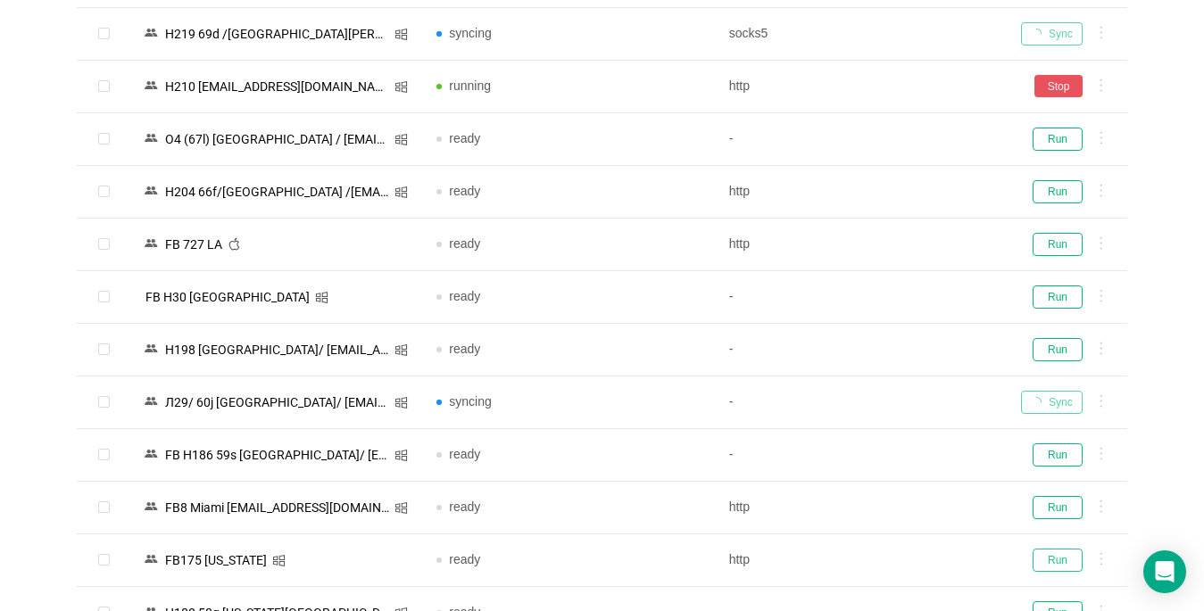
click at [898, 549] on button "Run" at bounding box center [1057, 560] width 50 height 23
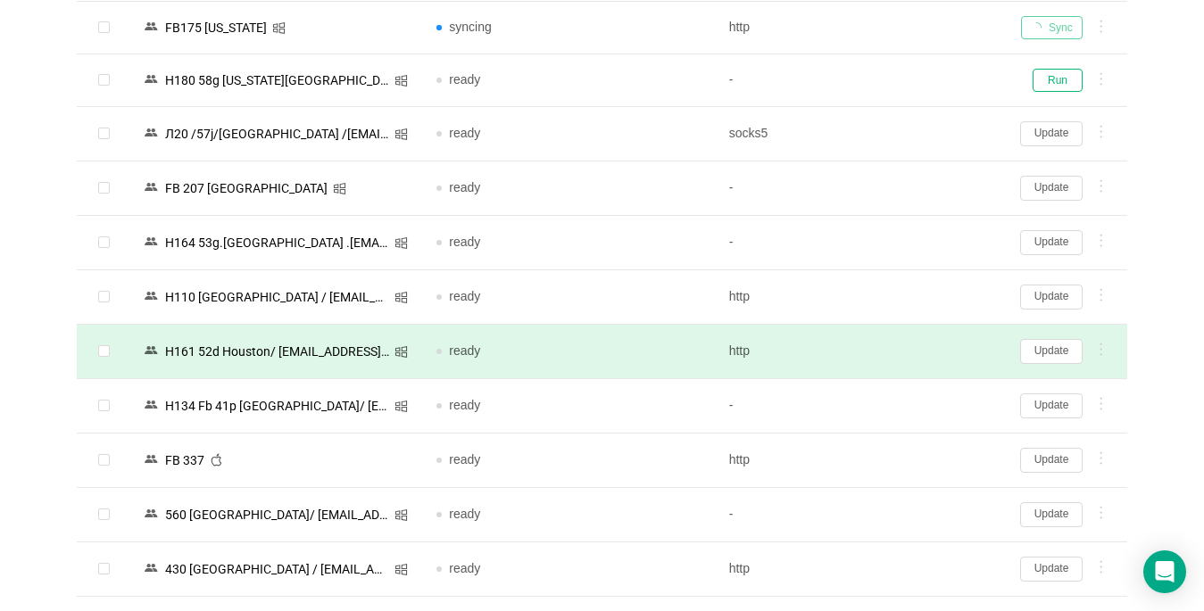
scroll to position [1684, 0]
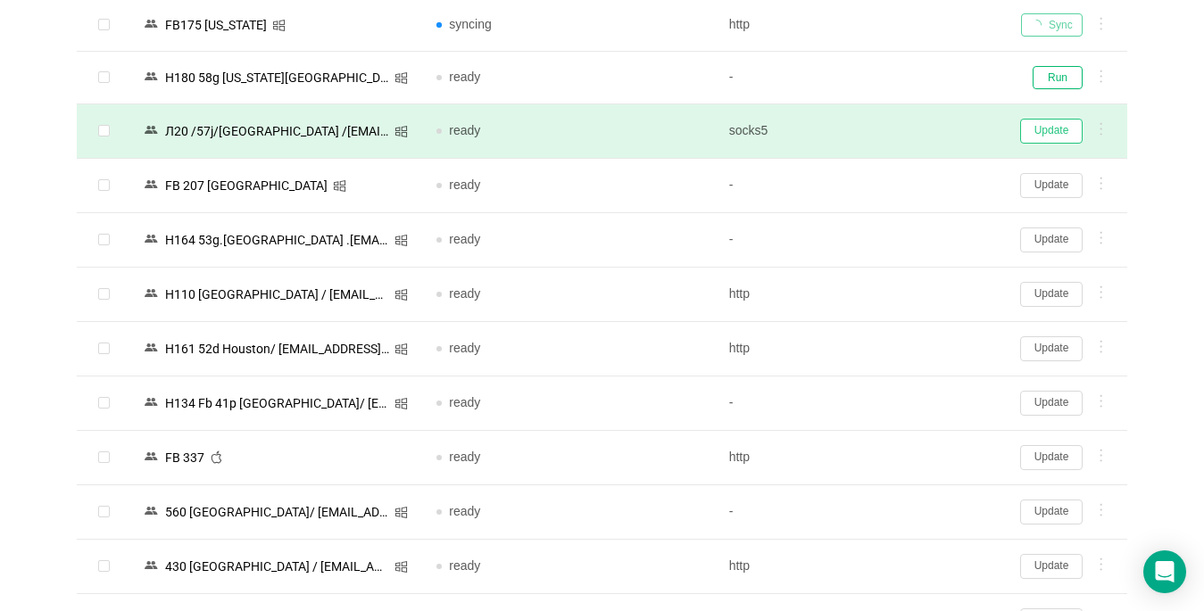
click at [898, 130] on button "Update" at bounding box center [1051, 131] width 62 height 25
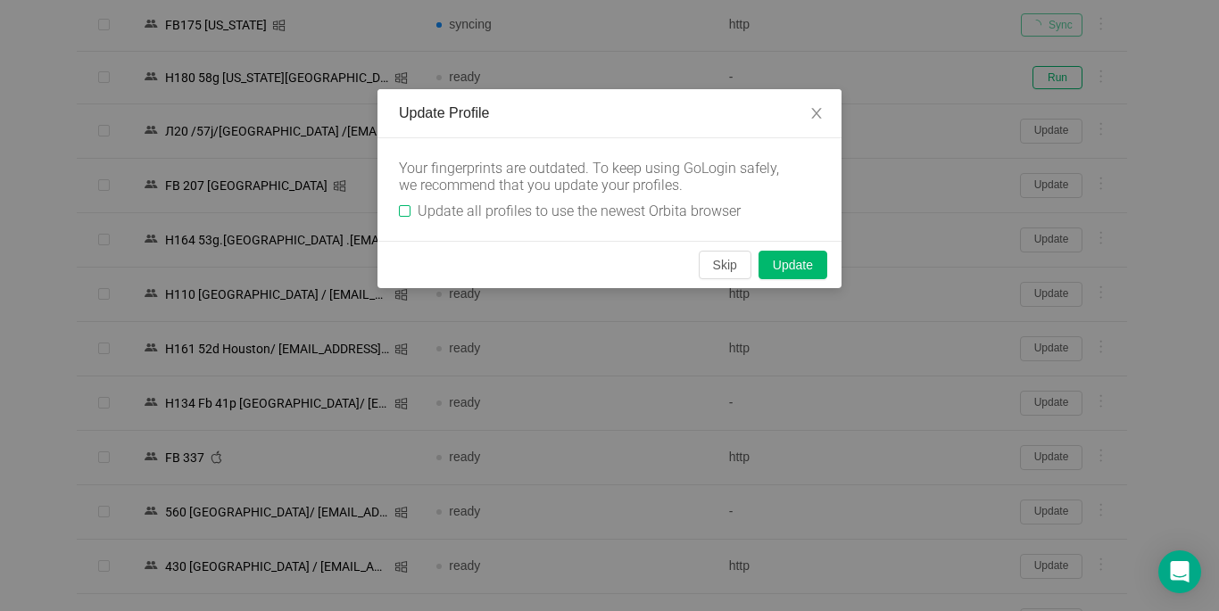
click at [401, 209] on input "Update all profiles to use the newest Orbita browser" at bounding box center [405, 211] width 12 height 12
checkbox input "true"
click at [729, 267] on button "Skip" at bounding box center [725, 265] width 53 height 29
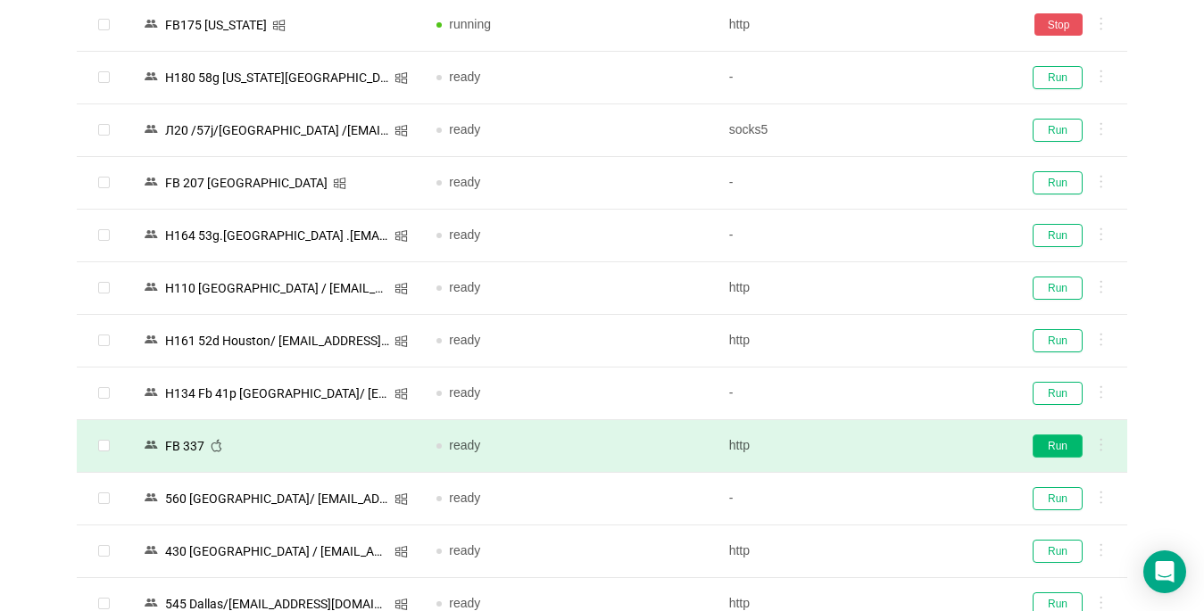
click at [898, 447] on button "Run" at bounding box center [1057, 446] width 50 height 23
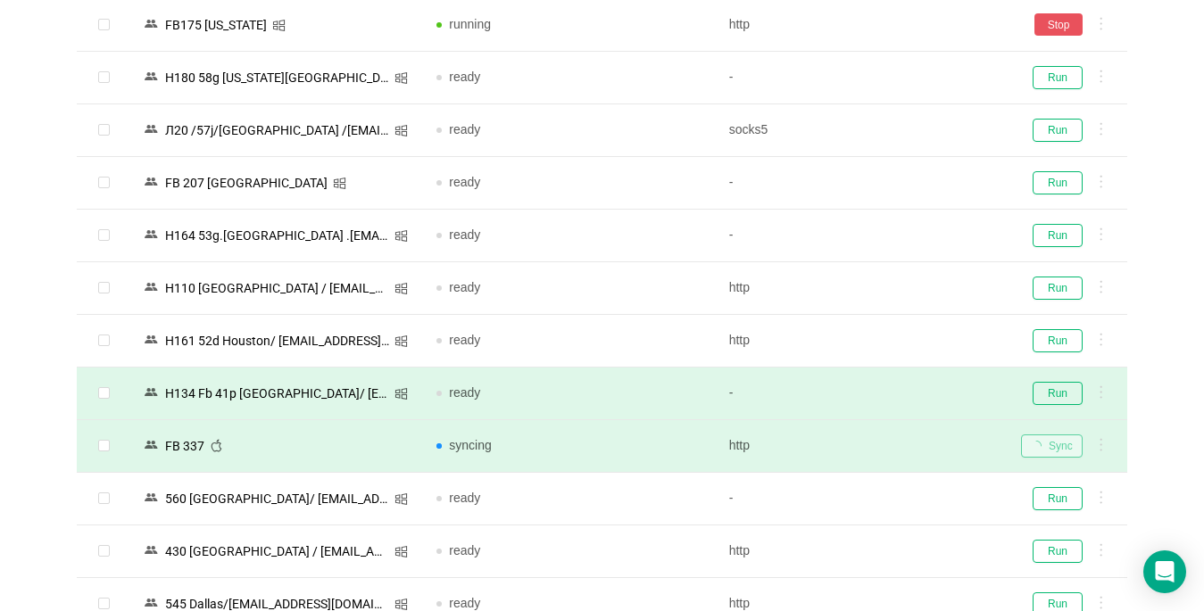
scroll to position [1951, 0]
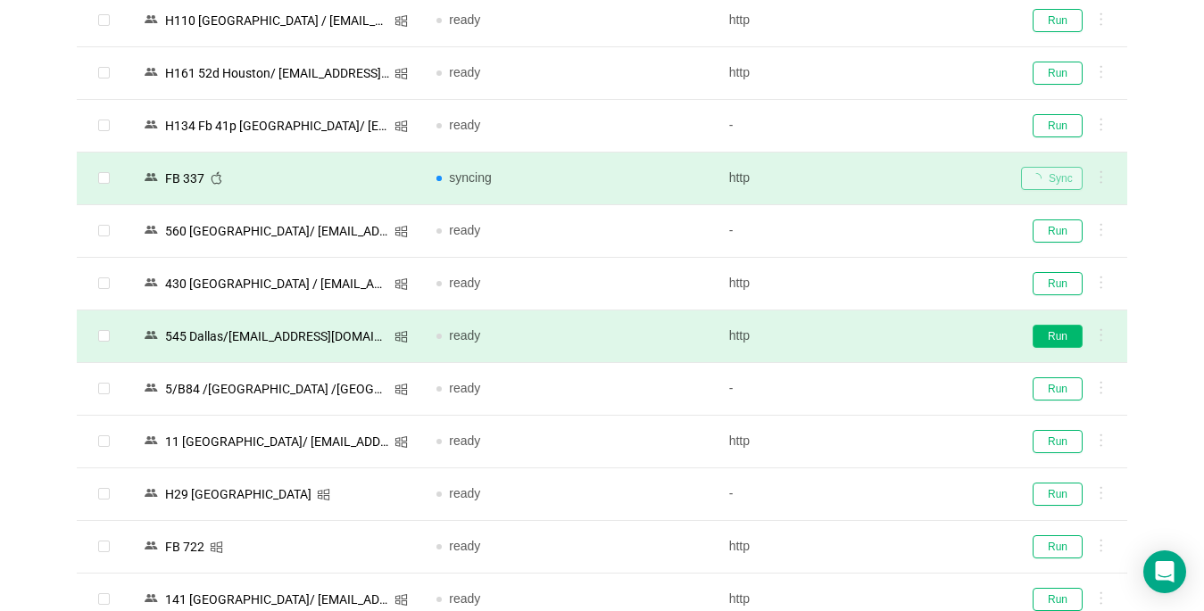
click at [898, 335] on button "Run" at bounding box center [1057, 336] width 50 height 23
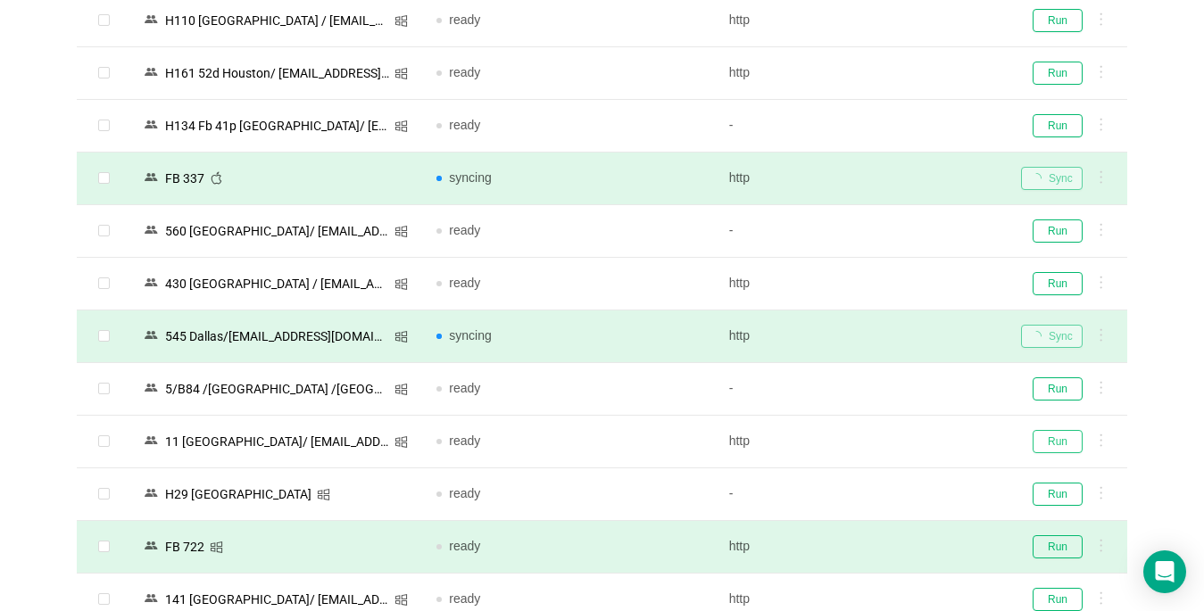
click at [898, 442] on button "Run" at bounding box center [1057, 441] width 50 height 23
click at [898, 548] on button "Run" at bounding box center [1057, 546] width 50 height 23
click at [898, 591] on button "Run" at bounding box center [1057, 599] width 50 height 23
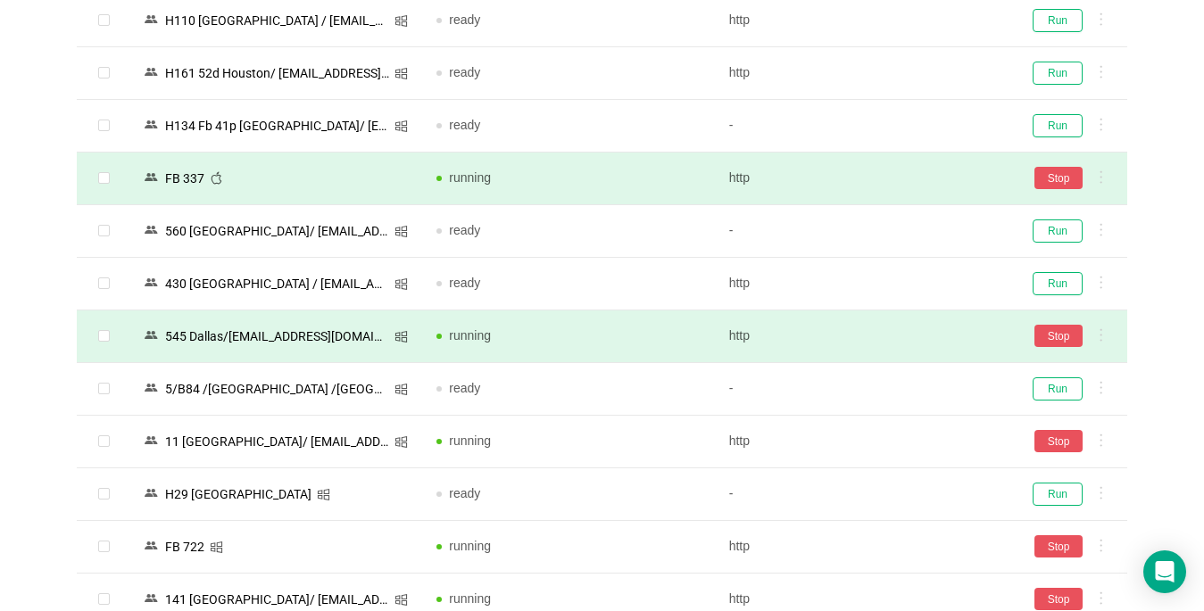
scroll to position [2397, 0]
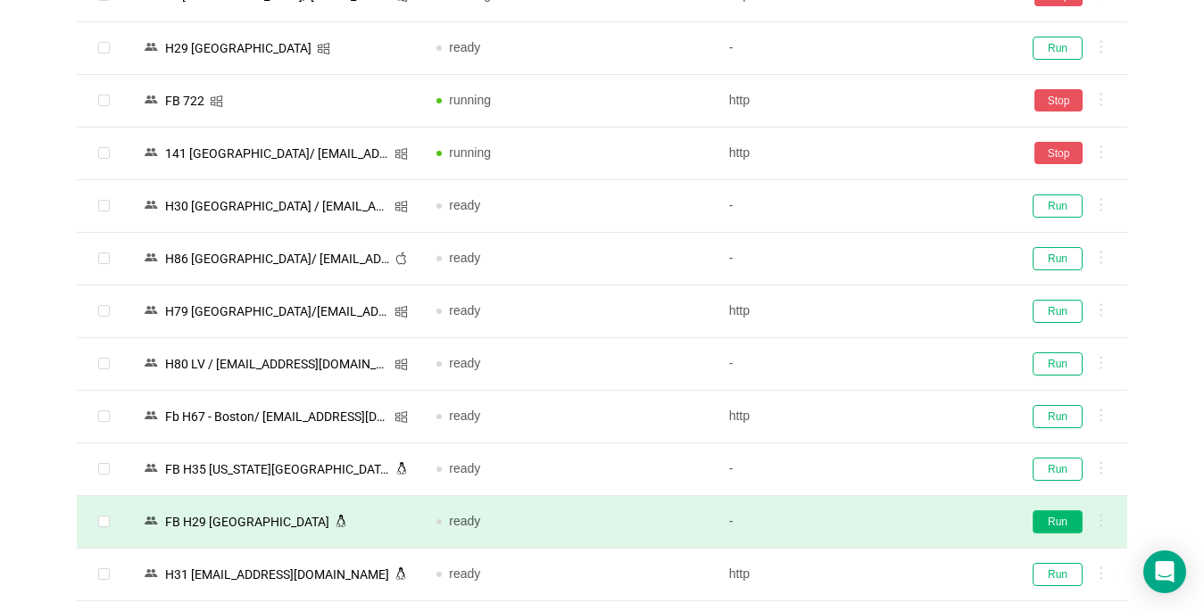
click at [898, 524] on button "Run" at bounding box center [1057, 521] width 50 height 23
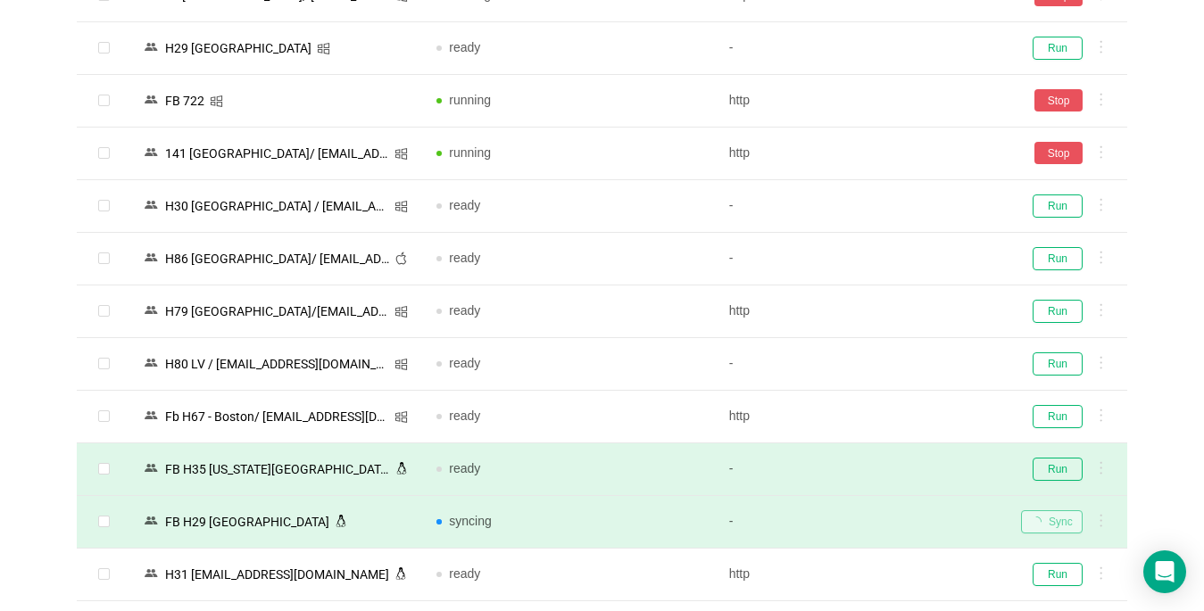
scroll to position [2576, 0]
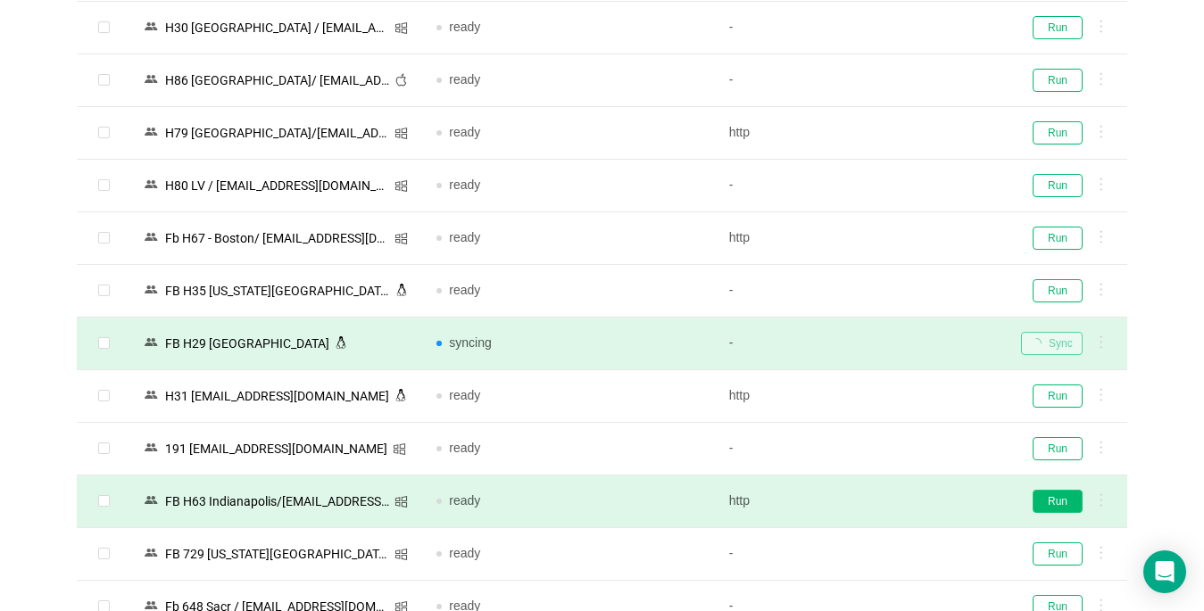
click at [898, 508] on button "Run" at bounding box center [1057, 501] width 50 height 23
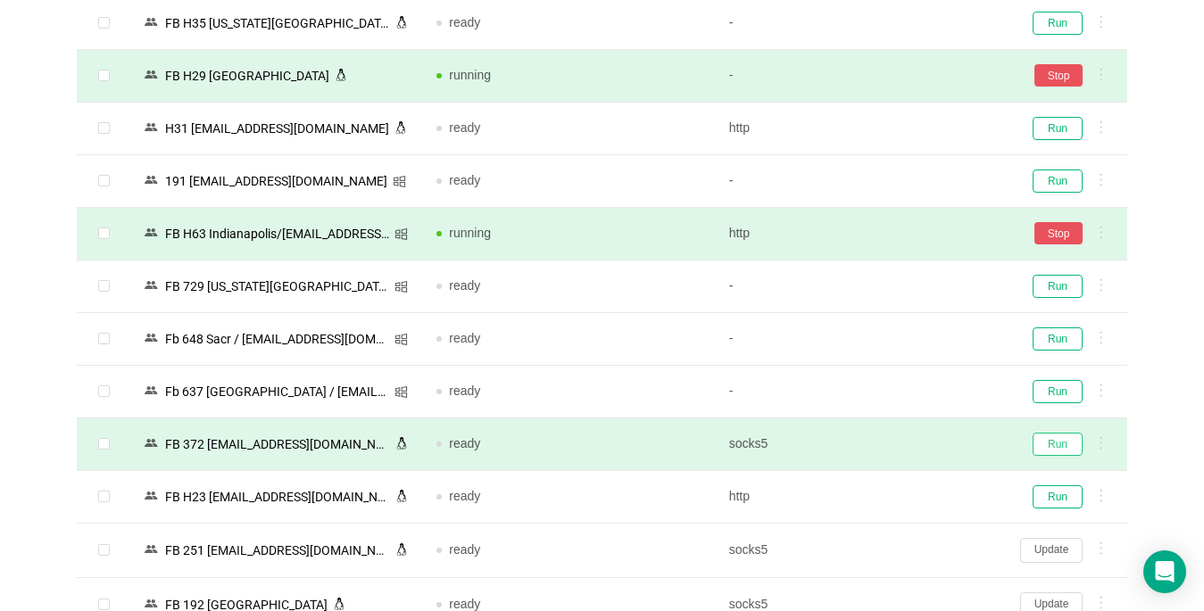
click at [898, 445] on button "Run" at bounding box center [1057, 444] width 50 height 23
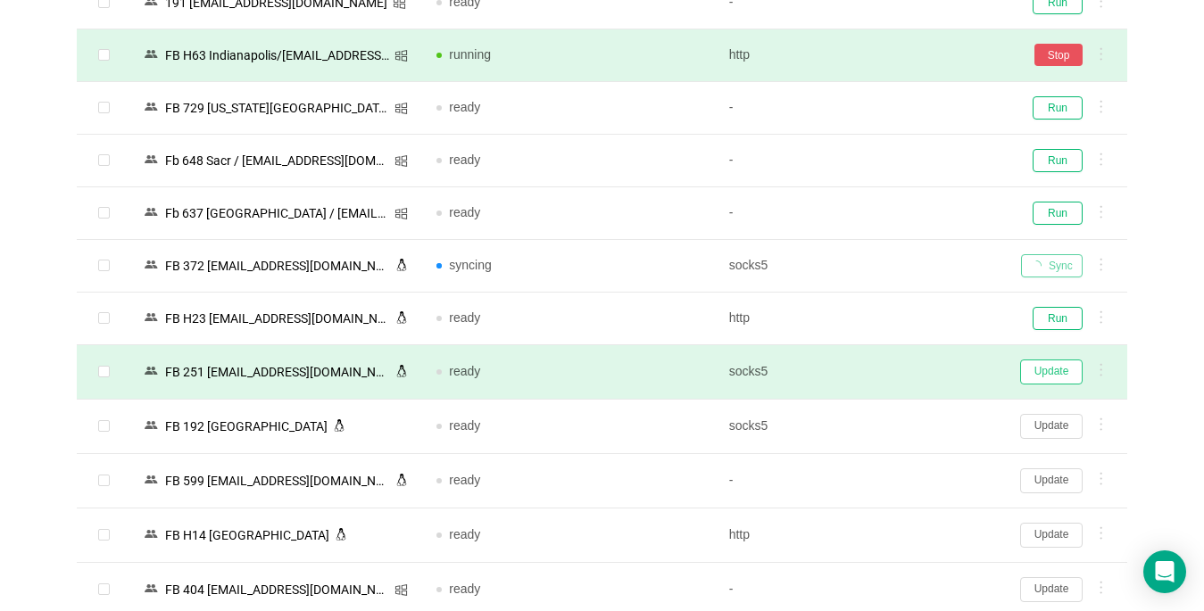
click at [898, 371] on button "Update" at bounding box center [1051, 372] width 62 height 25
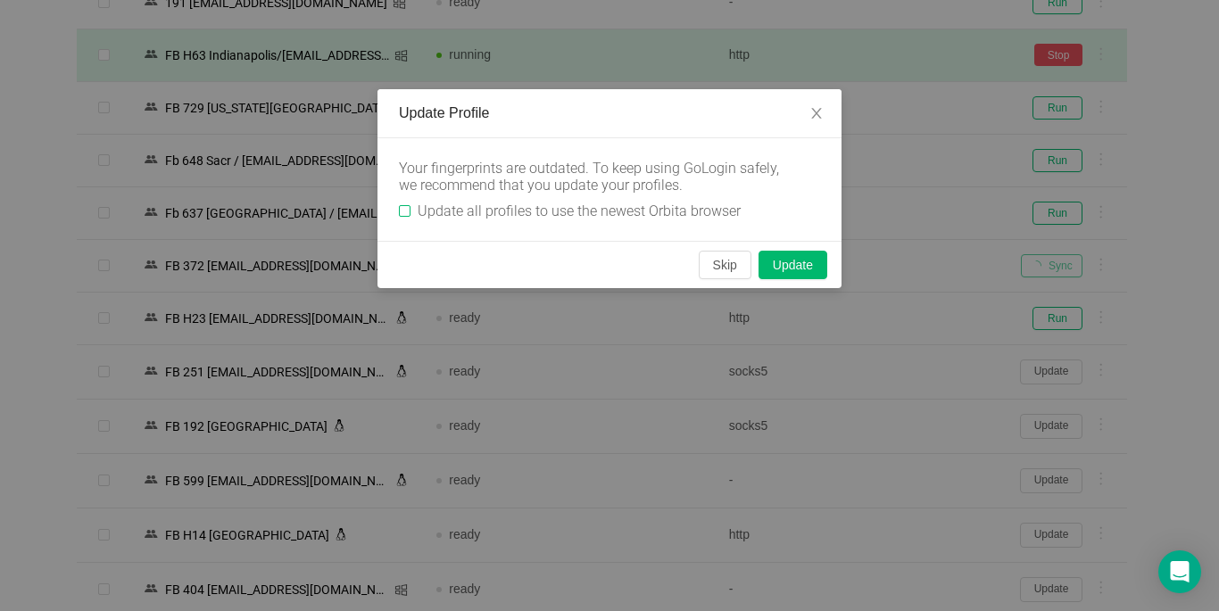
click at [402, 208] on input "Update all profiles to use the newest Orbita browser" at bounding box center [405, 211] width 12 height 12
checkbox input "true"
click at [724, 267] on button "Skip" at bounding box center [725, 265] width 53 height 29
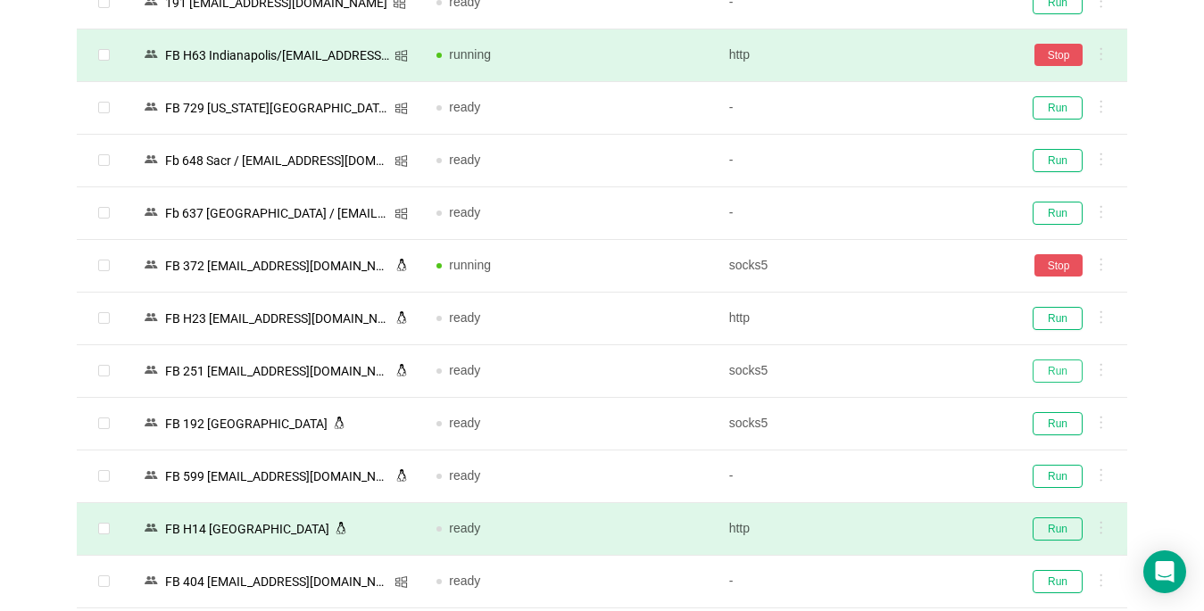
drag, startPoint x: 1062, startPoint y: 371, endPoint x: 1047, endPoint y: 501, distance: 131.0
click at [898, 370] on button "Run" at bounding box center [1057, 371] width 50 height 23
click at [898, 526] on button "Run" at bounding box center [1057, 528] width 50 height 23
